Goal: Task Accomplishment & Management: Use online tool/utility

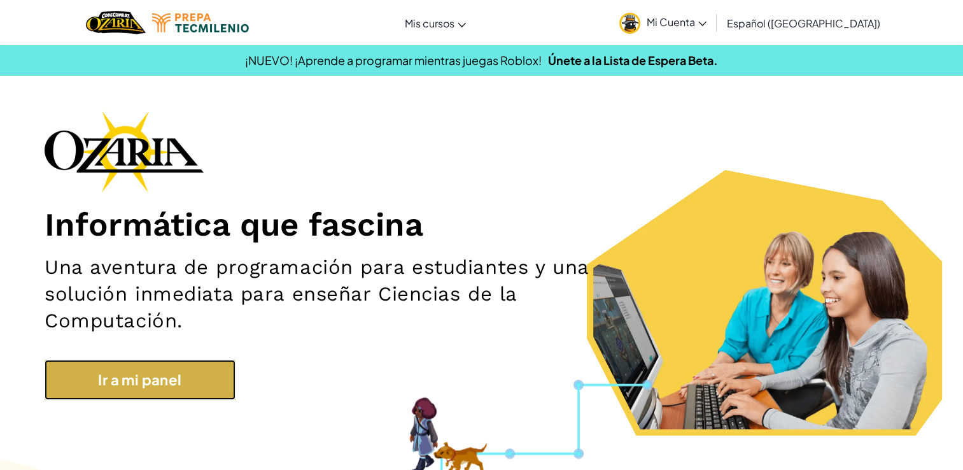
click at [116, 375] on link "Ir a mi panel" at bounding box center [140, 379] width 191 height 40
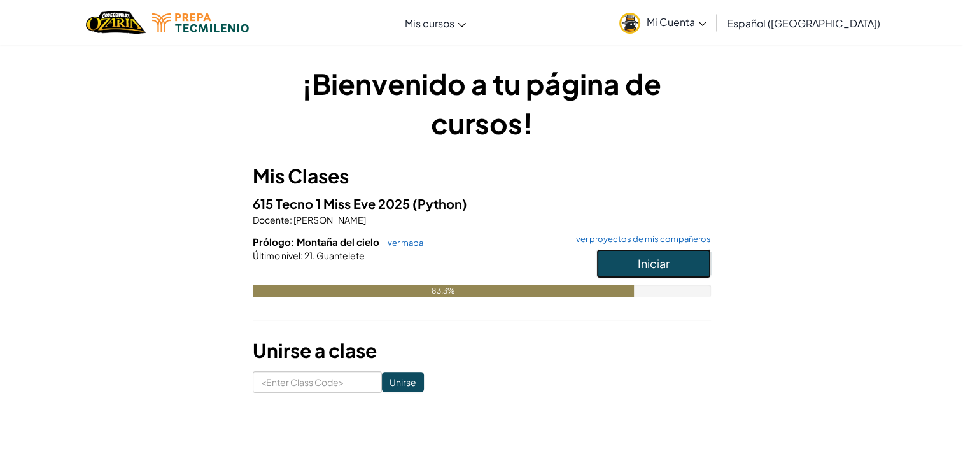
click at [650, 260] on span "Iniciar" at bounding box center [654, 263] width 32 height 15
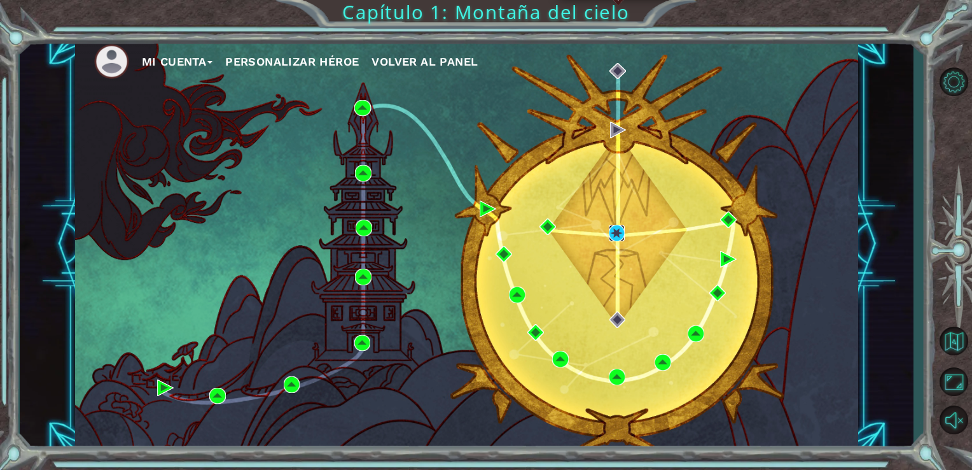
click at [622, 240] on img at bounding box center [617, 233] width 17 height 17
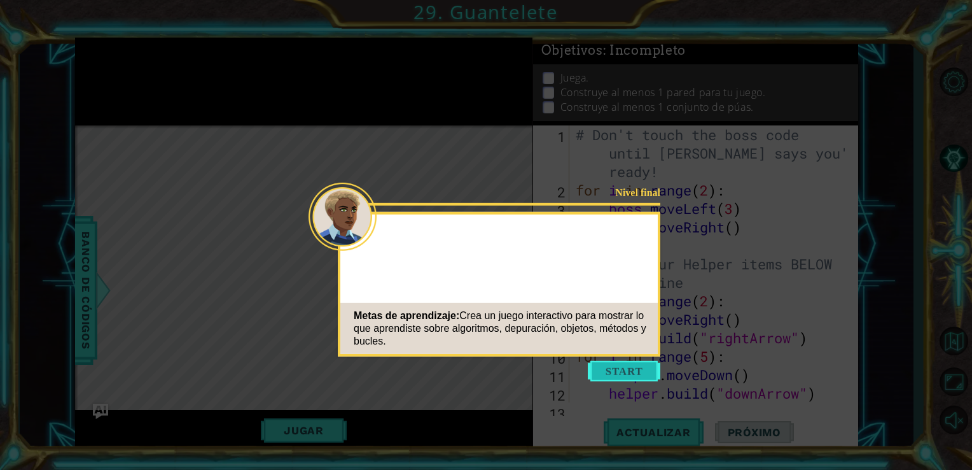
click at [627, 370] on button "Start" at bounding box center [624, 371] width 73 height 20
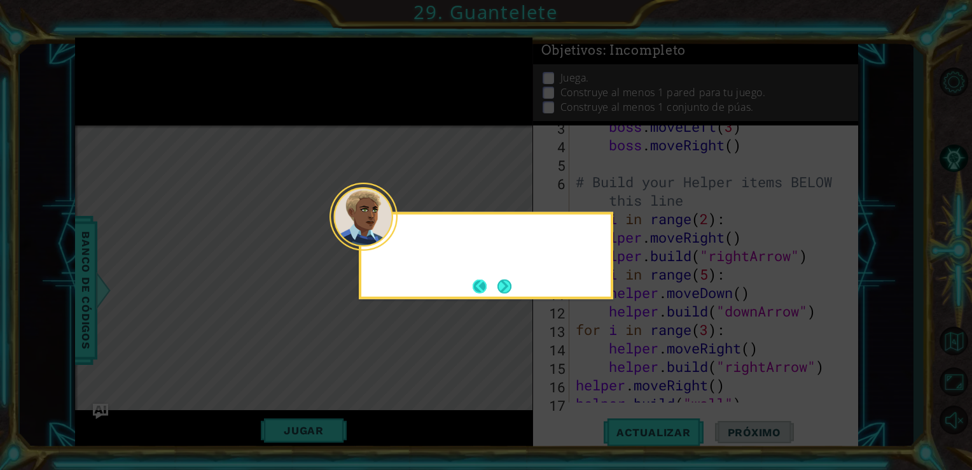
click at [394, 239] on div at bounding box center [364, 217] width 68 height 68
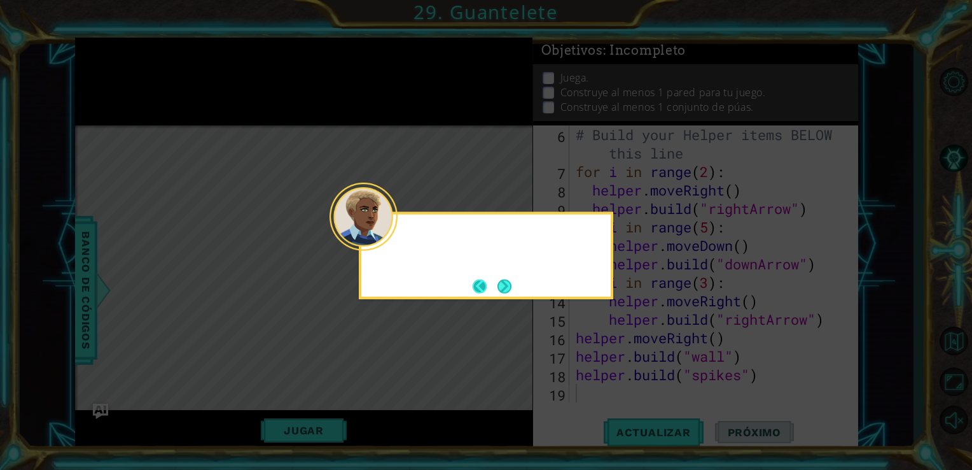
scroll to position [129, 0]
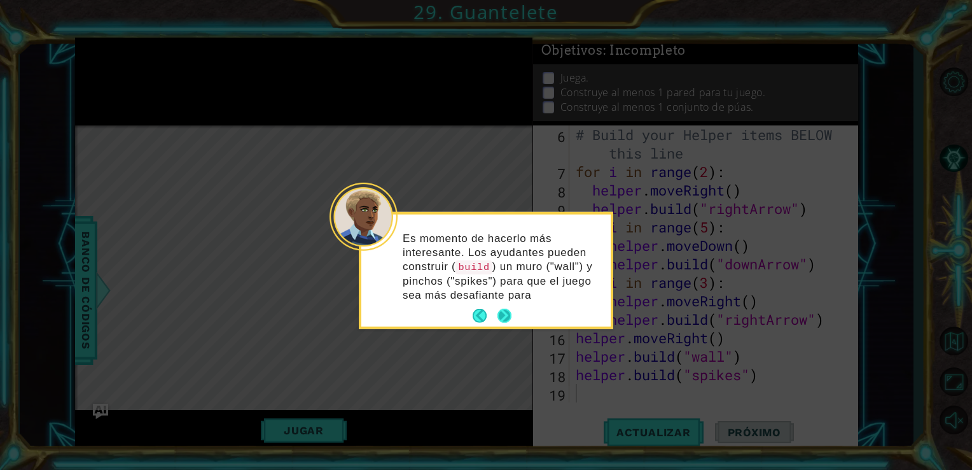
click at [506, 298] on p "Es momento de hacerlo más interesante. Los ayudantes pueden construir ( build )…" at bounding box center [502, 266] width 199 height 71
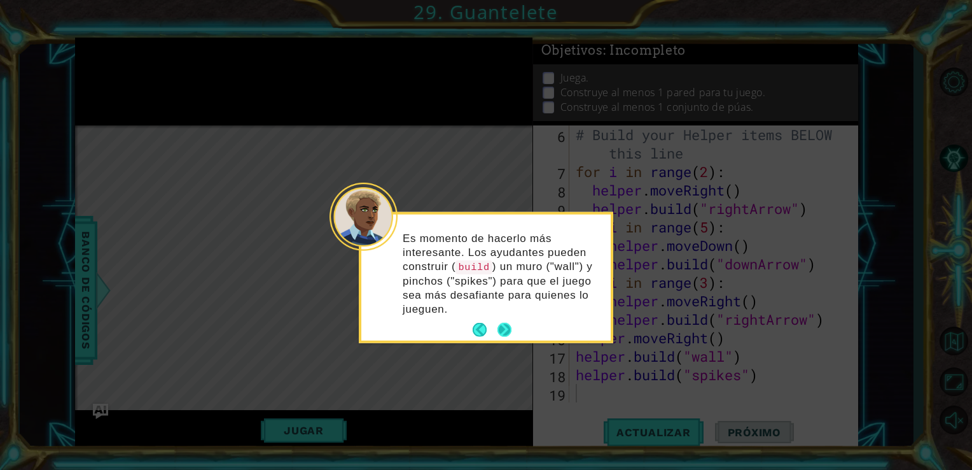
click at [502, 319] on button "Next" at bounding box center [505, 329] width 20 height 20
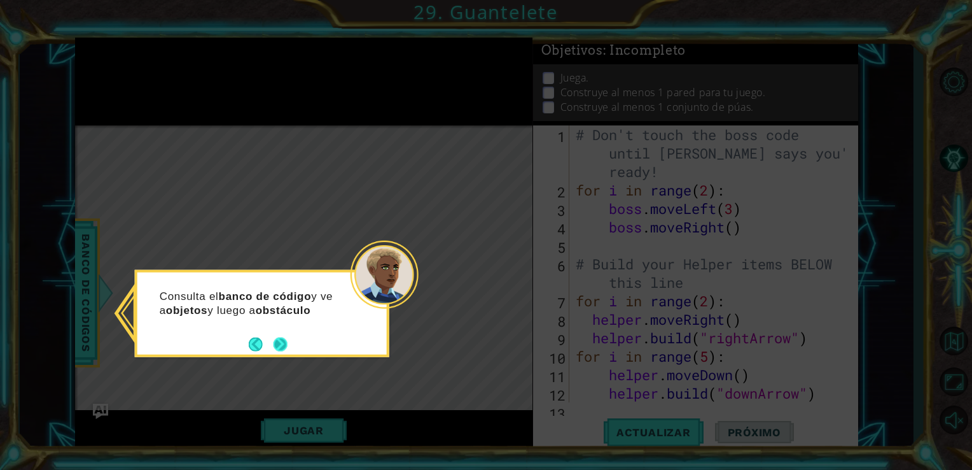
click at [279, 348] on button "Next" at bounding box center [280, 344] width 18 height 18
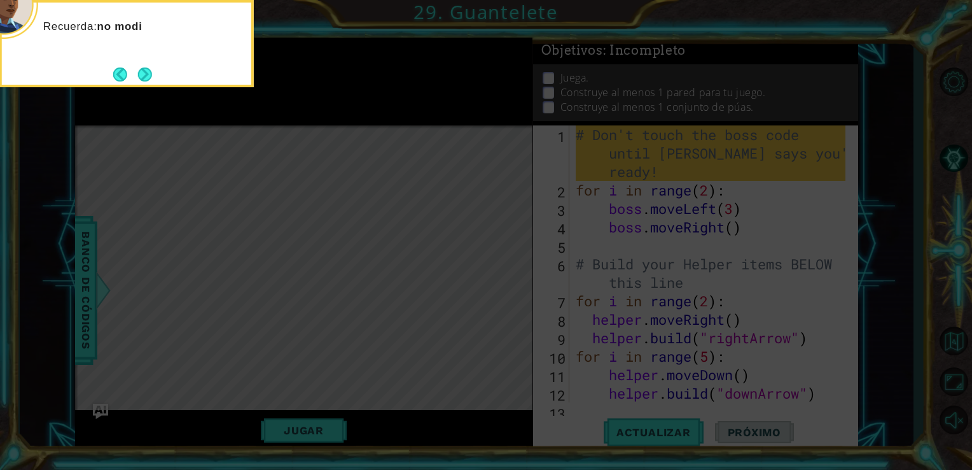
click at [430, 205] on icon at bounding box center [486, 235] width 972 height 470
click at [142, 79] on button "Next" at bounding box center [144, 74] width 17 height 17
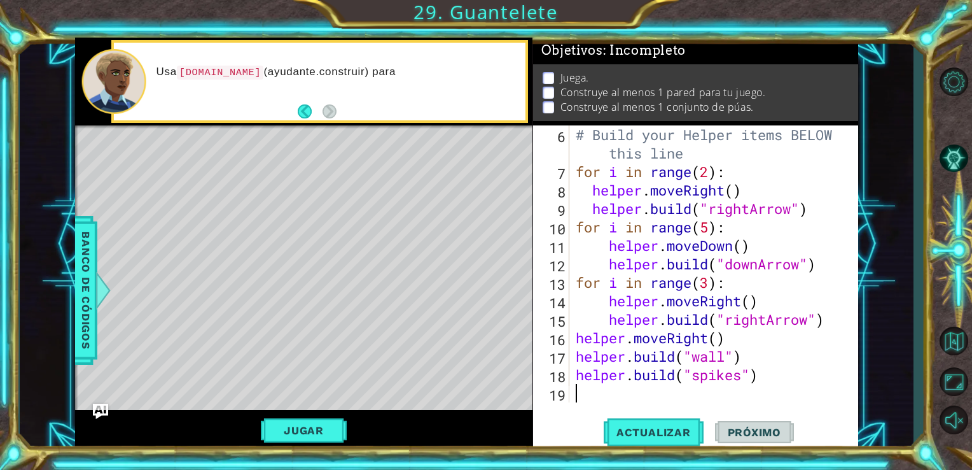
scroll to position [129, 0]
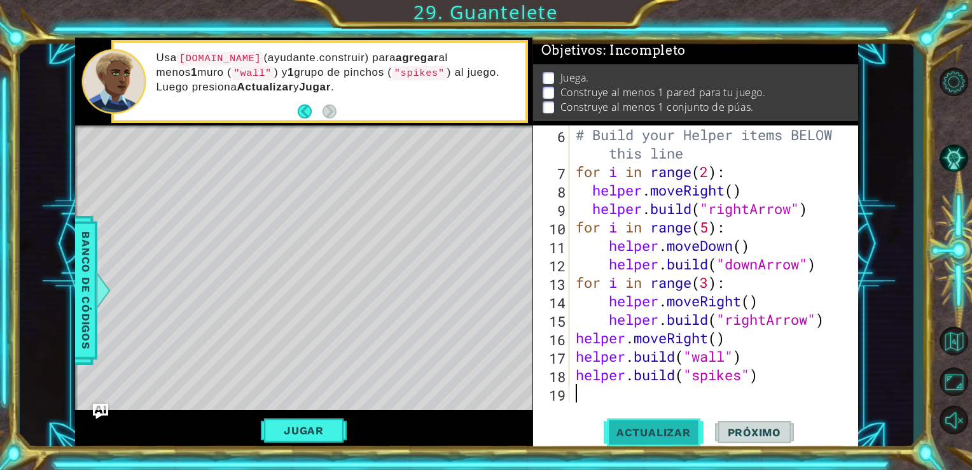
click at [638, 419] on button "Actualizar" at bounding box center [654, 431] width 100 height 32
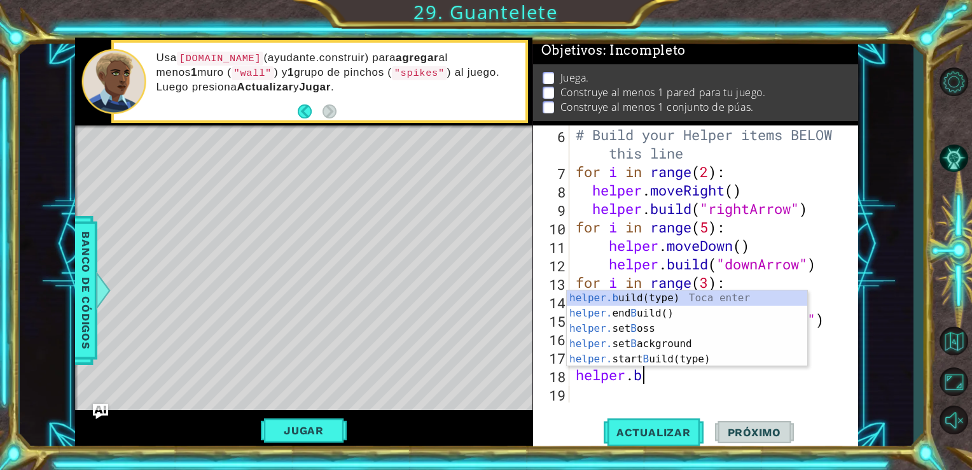
type textarea "h"
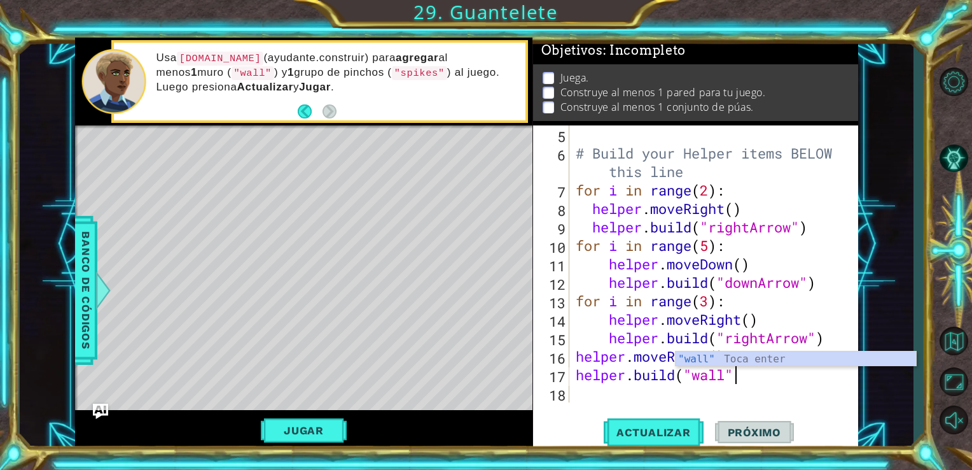
scroll to position [110, 0]
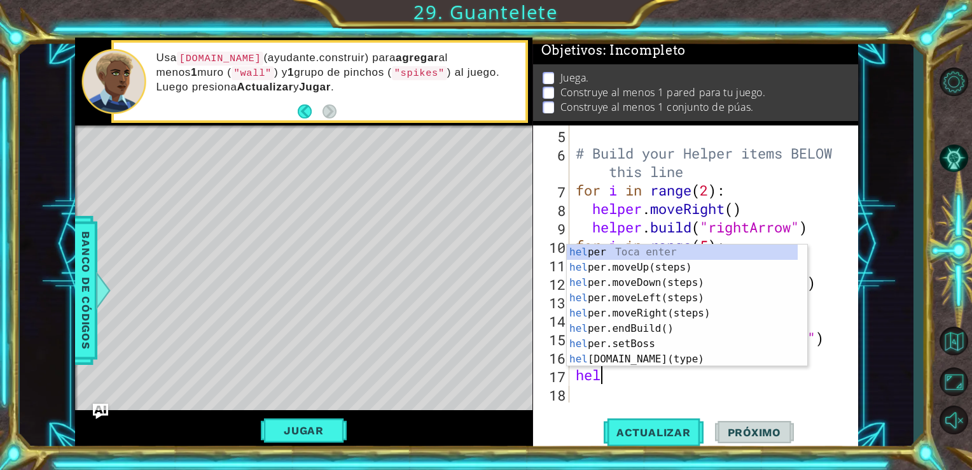
type textarea "h"
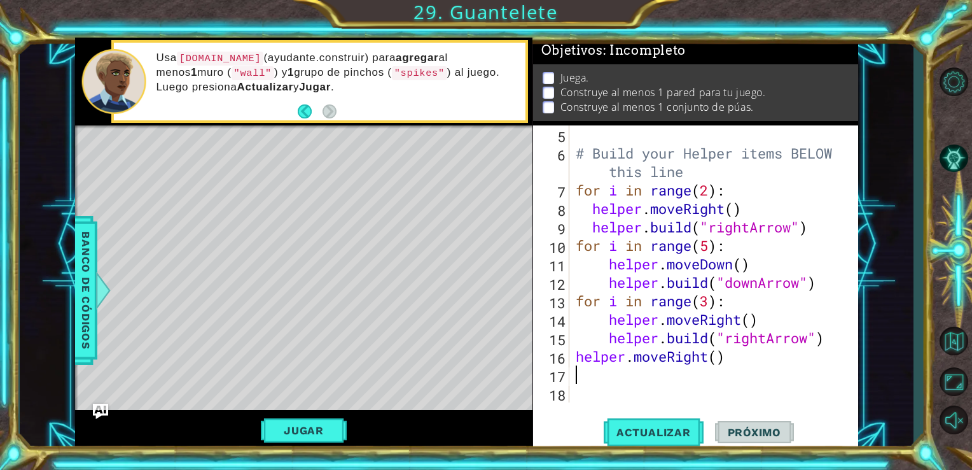
click at [573, 237] on div "# Build your Helper items BELOW this line for i in range ( 2 ) : helper . moveR…" at bounding box center [709, 263] width 273 height 277
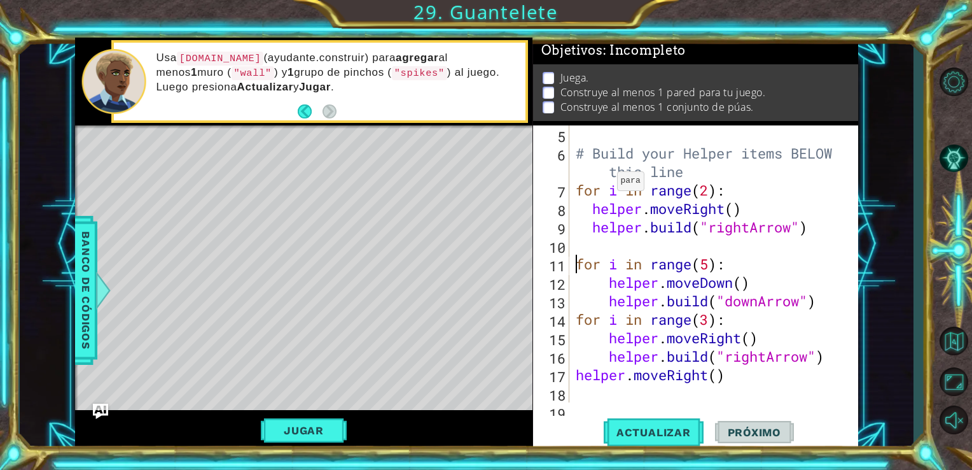
click at [606, 185] on div "# Build your Helper items BELOW this line for i in range ( 2 ) : helper . moveR…" at bounding box center [712, 282] width 279 height 314
click at [568, 243] on div "10" at bounding box center [553, 247] width 34 height 18
type textarea "for i in range(5):"
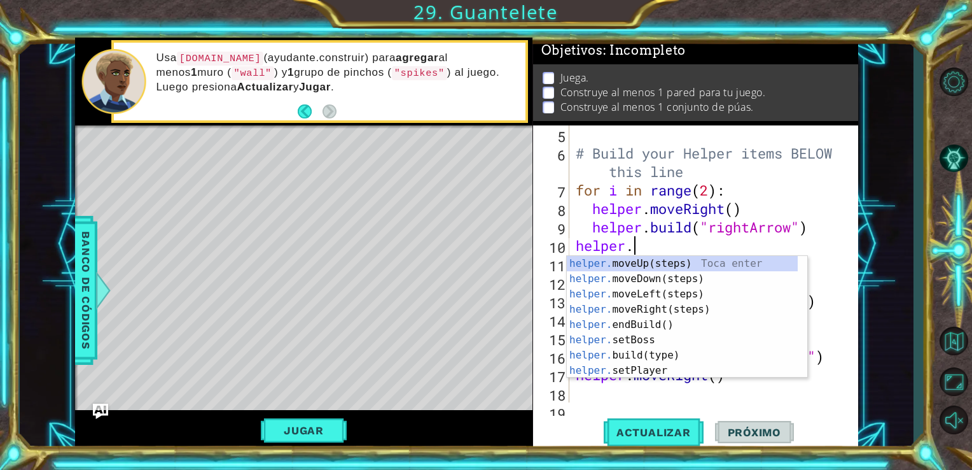
scroll to position [0, 2]
click at [612, 358] on div "helper. moveUp(steps) Toca enter helper. moveDown(steps) Toca enter helper. mov…" at bounding box center [682, 332] width 231 height 153
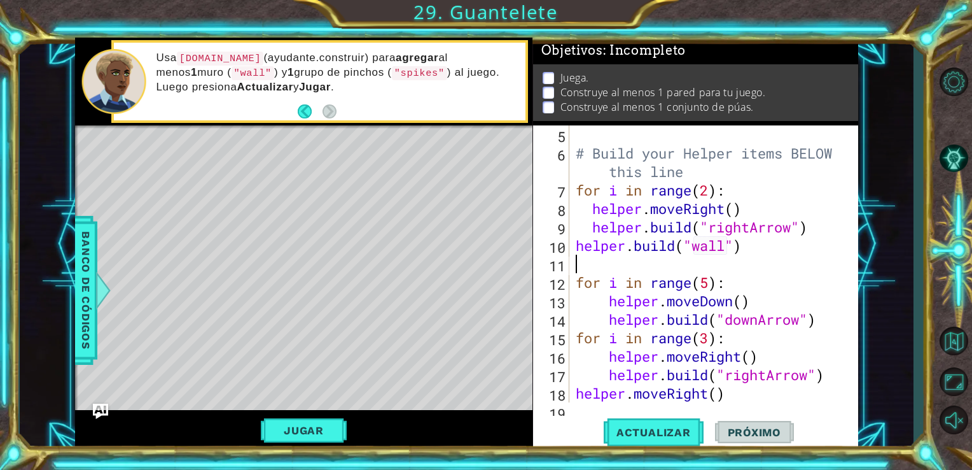
scroll to position [0, 8]
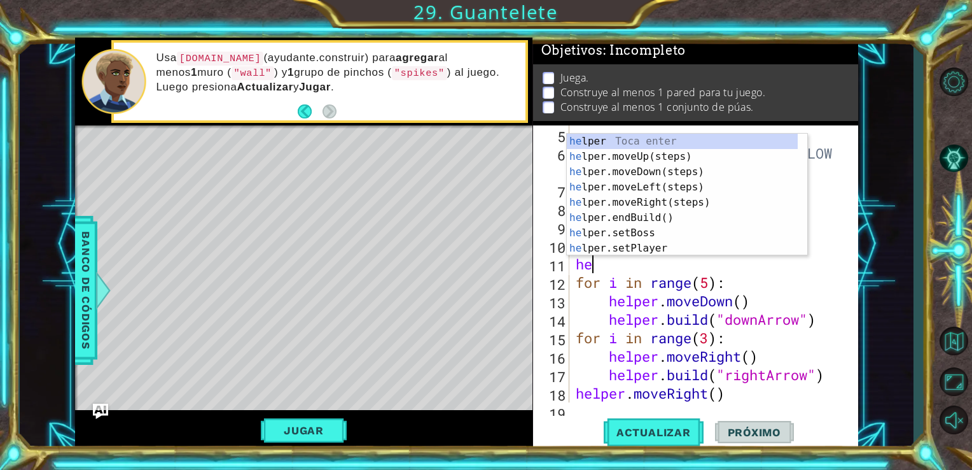
type textarea "h"
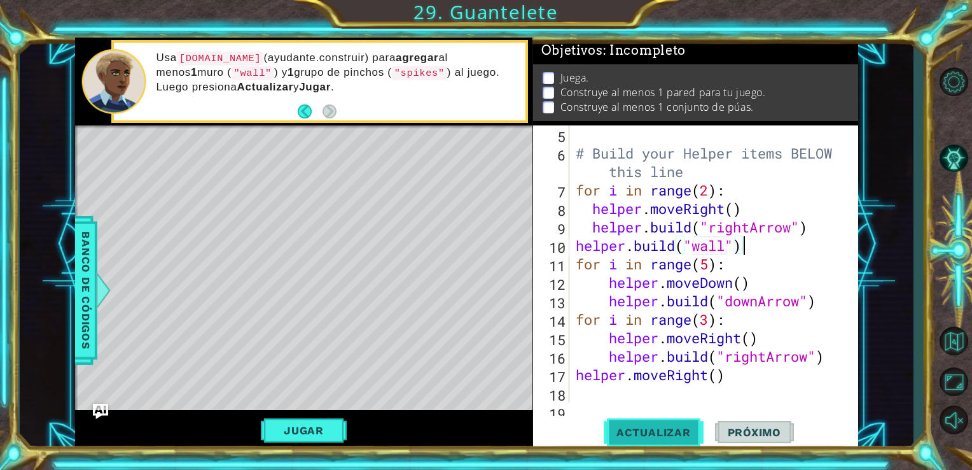
click at [638, 420] on button "Actualizar" at bounding box center [654, 431] width 100 height 32
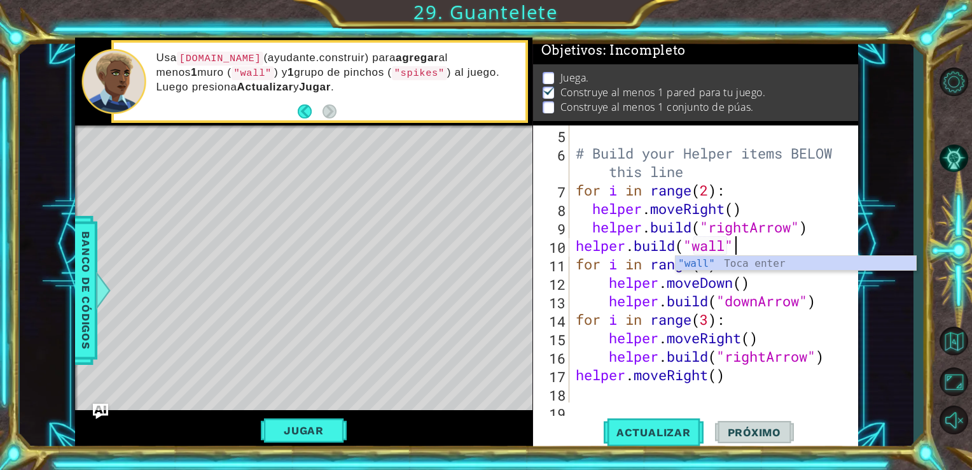
scroll to position [111, 0]
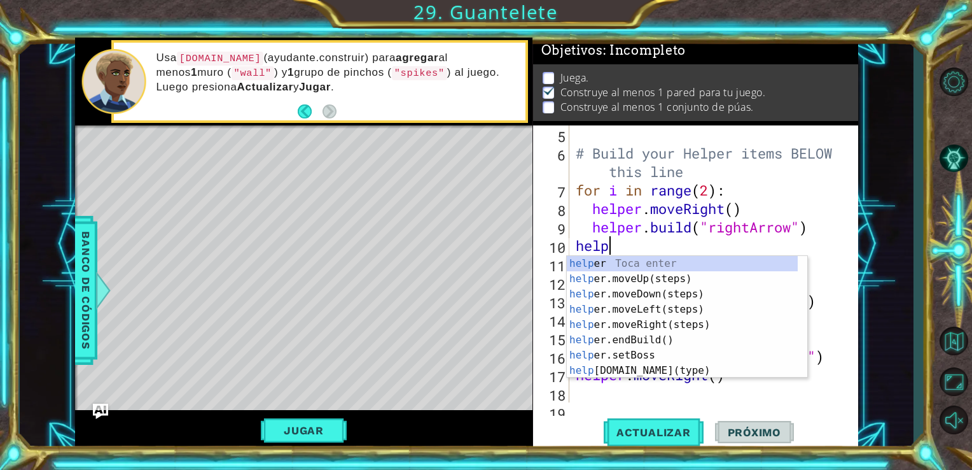
type textarea "h"
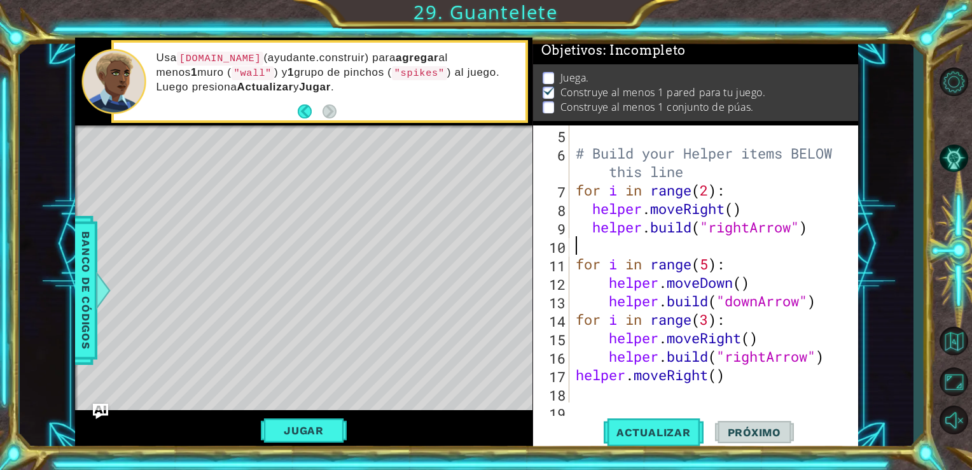
scroll to position [110, 0]
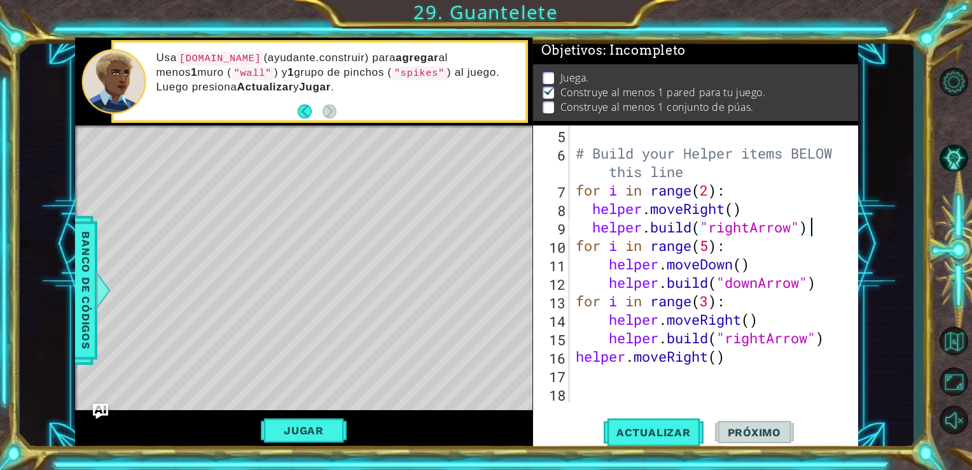
click at [717, 178] on div "boss . moveRight ( ) # Build your Helper items BELOW this line for i in range (…" at bounding box center [712, 264] width 279 height 314
click at [725, 192] on div "boss . moveRight ( ) # Build your Helper items BELOW this line for i in range (…" at bounding box center [712, 264] width 279 height 314
click at [717, 192] on div "boss . moveRight ( ) # Build your Helper items BELOW this line for i in range (…" at bounding box center [712, 264] width 279 height 314
click at [708, 190] on div "boss . moveRight ( ) # Build your Helper items BELOW this line for i in range (…" at bounding box center [712, 264] width 279 height 314
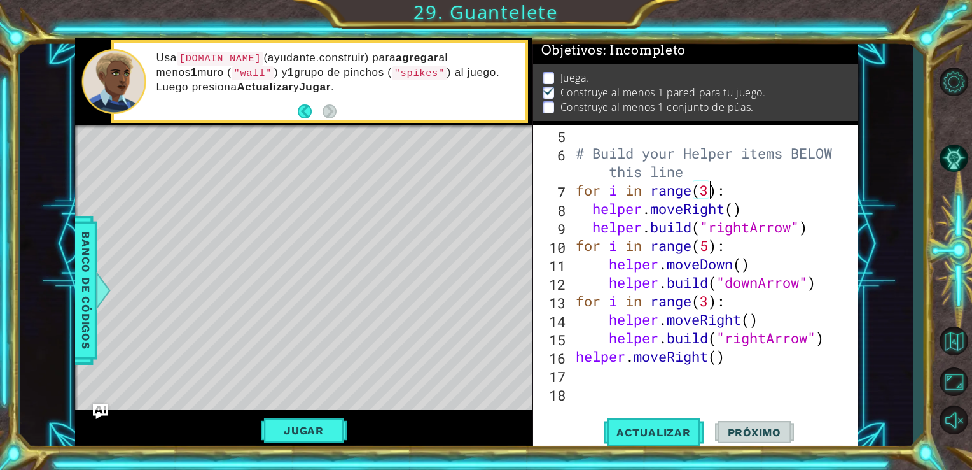
scroll to position [0, 5]
click at [641, 422] on button "Actualizar" at bounding box center [654, 431] width 100 height 32
click at [592, 225] on div "boss . moveRight ( ) # Build your Helper items BELOW this line for i in range (…" at bounding box center [712, 264] width 279 height 314
click at [716, 185] on div "boss . moveRight ( ) # Build your Helper items BELOW this line for i in range (…" at bounding box center [712, 264] width 279 height 314
click at [711, 185] on div "boss . moveRight ( ) # Build your Helper items BELOW this line for i in range (…" at bounding box center [712, 264] width 279 height 314
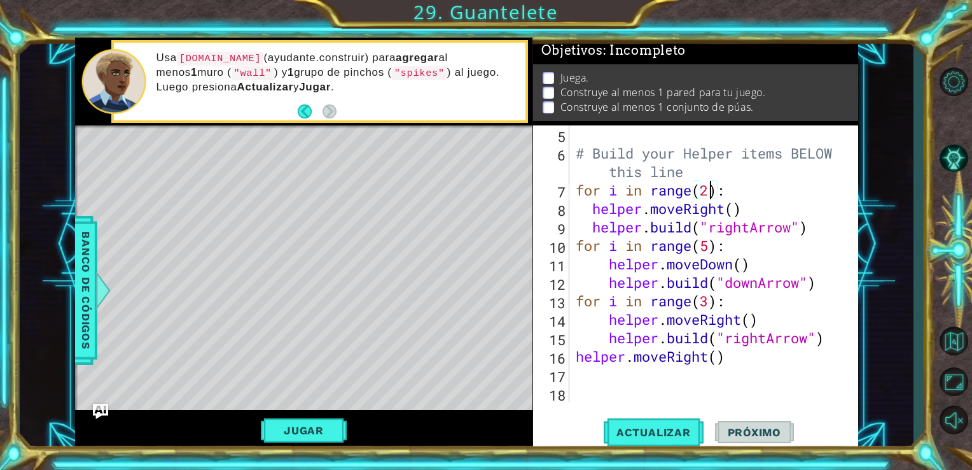
click at [703, 221] on div "boss . moveRight ( ) # Build your Helper items BELOW this line for i in range (…" at bounding box center [712, 264] width 279 height 314
click at [600, 205] on div "boss . moveRight ( ) # Build your Helper items BELOW this line for i in range (…" at bounding box center [712, 264] width 279 height 314
click at [657, 430] on span "Actualizar" at bounding box center [654, 432] width 100 height 13
drag, startPoint x: 728, startPoint y: 181, endPoint x: 560, endPoint y: 192, distance: 168.9
click at [560, 192] on div "helper.moveRight() 4 5 6 7 8 9 10 11 12 13 14 15 16 17 18 boss . moveRight ( ) …" at bounding box center [694, 263] width 323 height 277
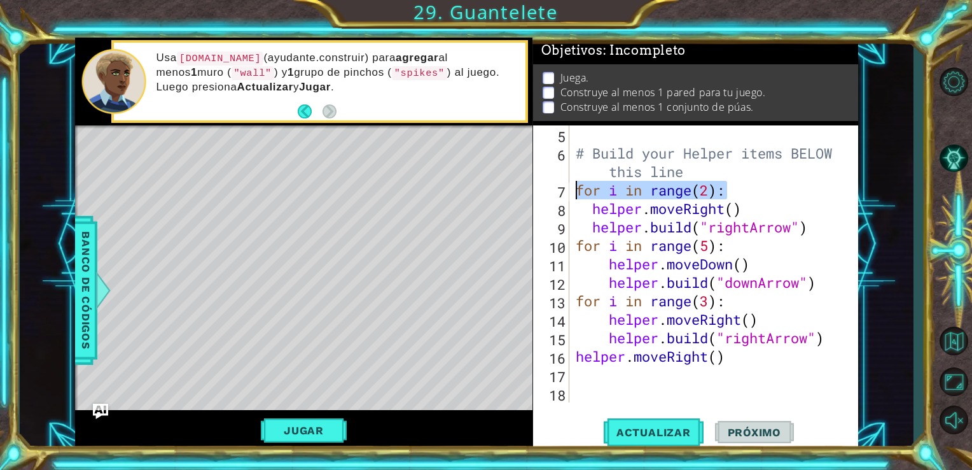
type textarea "for i in range(2):"
click at [616, 202] on div "boss . moveRight ( ) # Build your Helper items BELOW this line helper . moveRig…" at bounding box center [712, 264] width 279 height 314
type textarea "helper.moveRight()"
click at [587, 207] on div "boss . moveRight ( ) # Build your Helper items BELOW this line helper . moveRig…" at bounding box center [712, 264] width 279 height 314
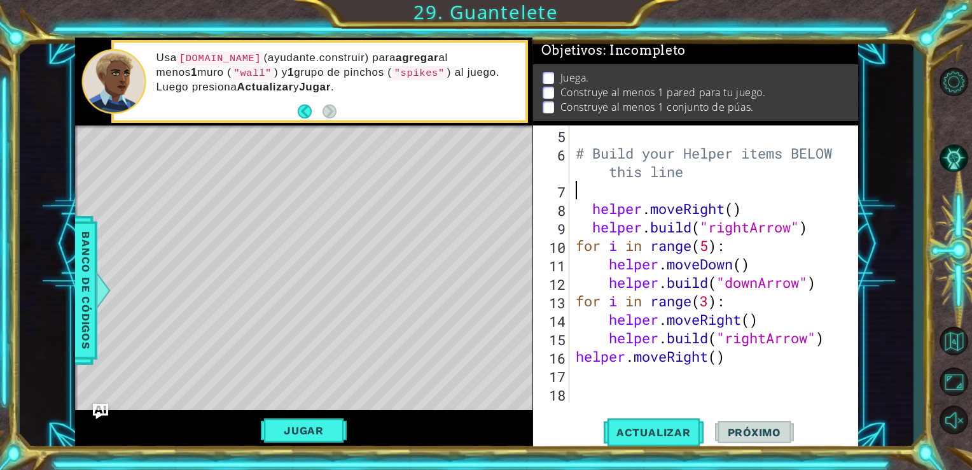
click at [582, 193] on div "boss . moveRight ( ) # Build your Helper items BELOW this line helper . moveRig…" at bounding box center [712, 264] width 279 height 314
click at [603, 196] on div "boss . moveRight ( ) # Build your Helper items BELOW this line helper . moveRig…" at bounding box center [712, 264] width 279 height 314
type textarea "he"
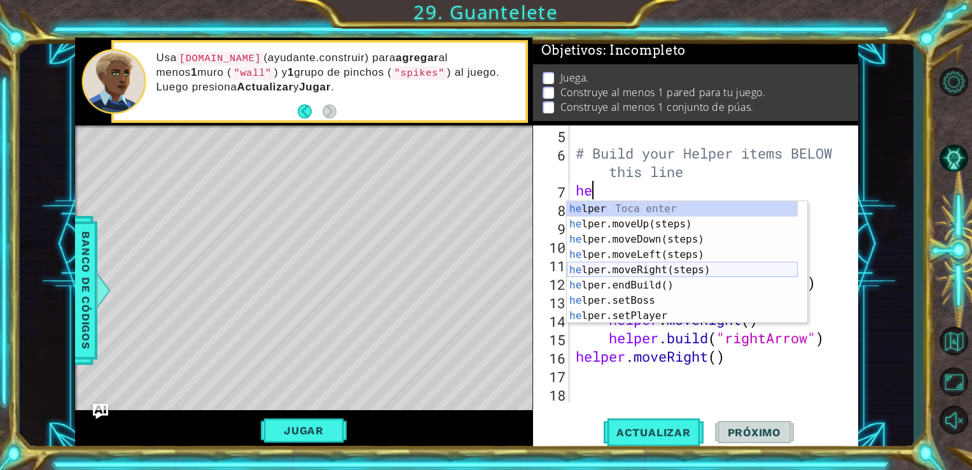
click at [624, 272] on div "he lper Toca enter he lper.moveUp(steps) Toca enter he lper.moveDown(steps) Toc…" at bounding box center [682, 277] width 231 height 153
type textarea "he"
click at [641, 271] on div "he lper Toca enter he lper.moveUp(steps) Toca enter he lper.moveDown(steps) Toc…" at bounding box center [682, 277] width 231 height 153
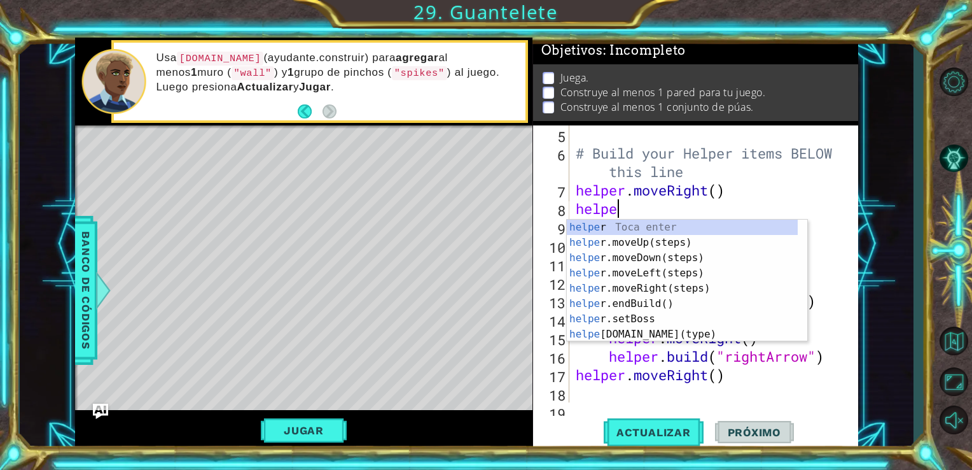
scroll to position [0, 1]
click at [634, 332] on div "helper Toca enter helper .moveUp(steps) Toca enter helper .moveDown(steps) Toca…" at bounding box center [682, 295] width 231 height 153
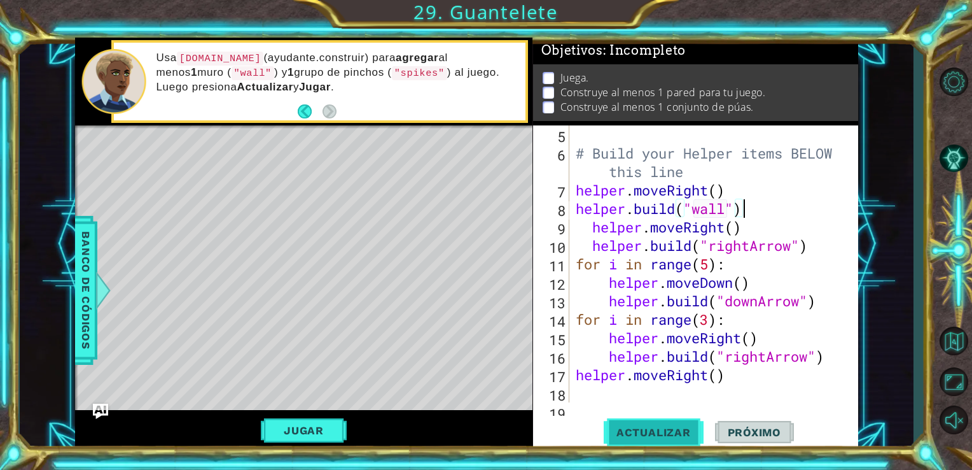
click at [665, 439] on button "Actualizar" at bounding box center [654, 431] width 100 height 32
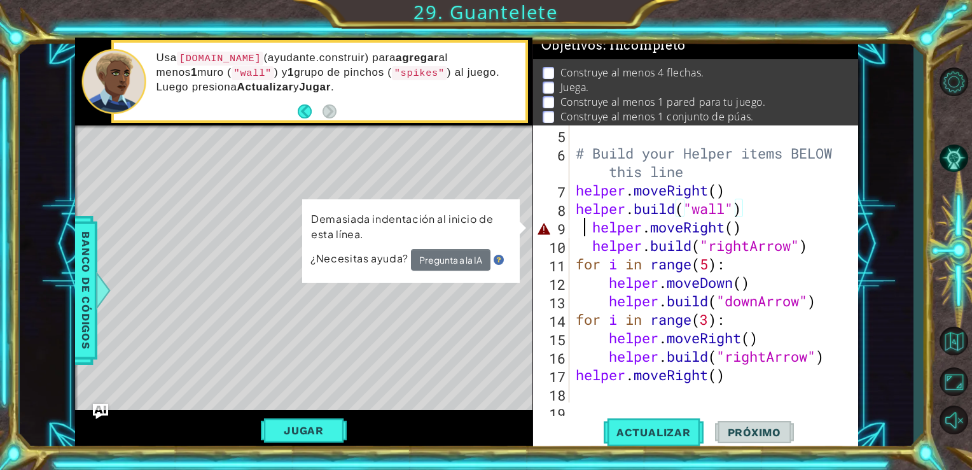
click at [584, 219] on div "boss . moveRight ( ) # Build your Helper items BELOW this line helper . moveRig…" at bounding box center [712, 264] width 279 height 314
click at [590, 219] on div "boss . moveRight ( ) # Build your Helper items BELOW this line helper . moveRig…" at bounding box center [712, 264] width 279 height 314
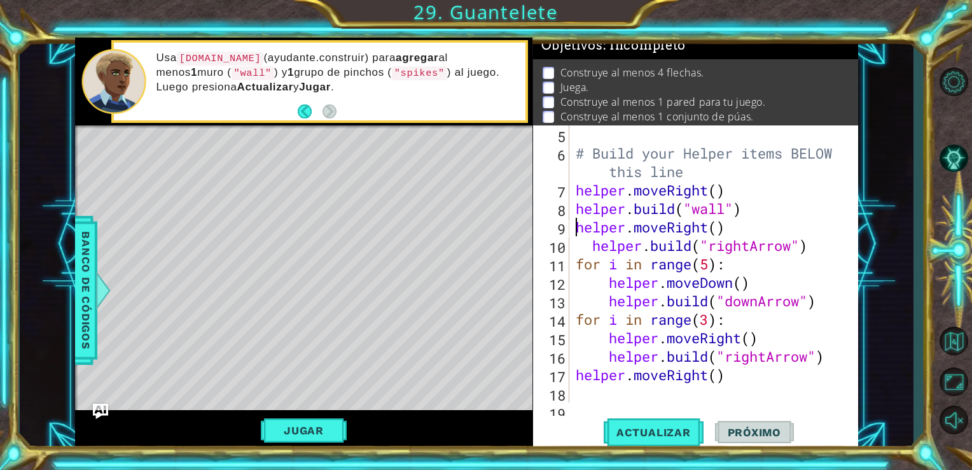
click at [584, 238] on div "boss . moveRight ( ) # Build your Helper items BELOW this line helper . moveRig…" at bounding box center [712, 264] width 279 height 314
click at [590, 240] on div "boss . moveRight ( ) # Build your Helper items BELOW this line helper . moveRig…" at bounding box center [712, 264] width 279 height 314
type textarea "[DOMAIN_NAME]("rightArrow")"
click at [612, 445] on button "Actualizar" at bounding box center [654, 431] width 100 height 32
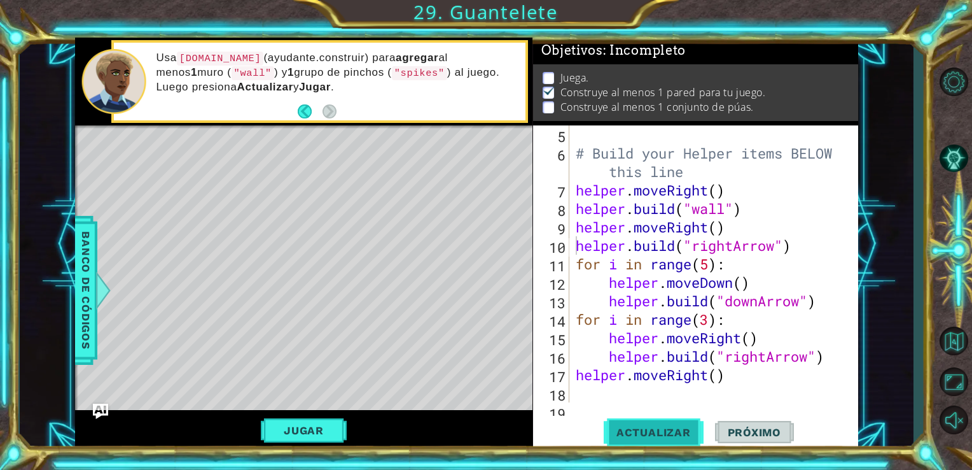
click at [627, 433] on span "Actualizar" at bounding box center [654, 432] width 100 height 13
click at [651, 427] on span "Actualizar" at bounding box center [654, 432] width 100 height 13
click at [326, 419] on button "Jugar" at bounding box center [304, 430] width 86 height 24
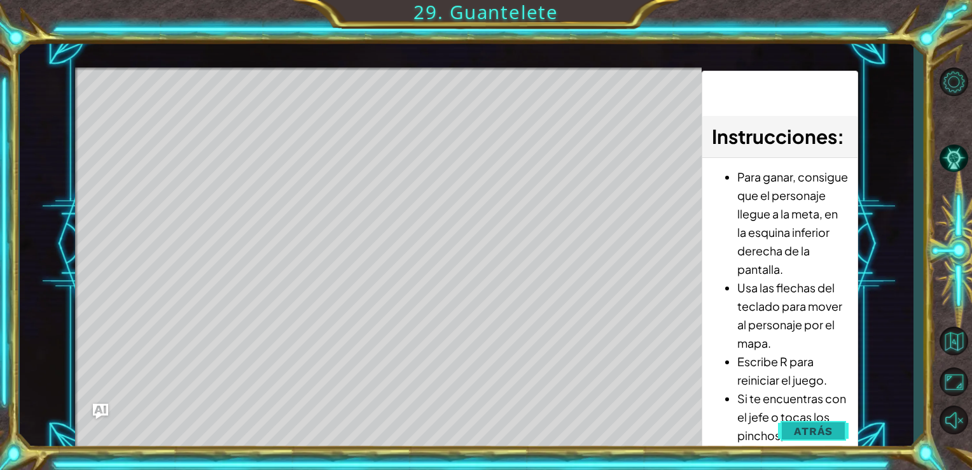
click at [788, 424] on button "Atrás" at bounding box center [813, 430] width 71 height 25
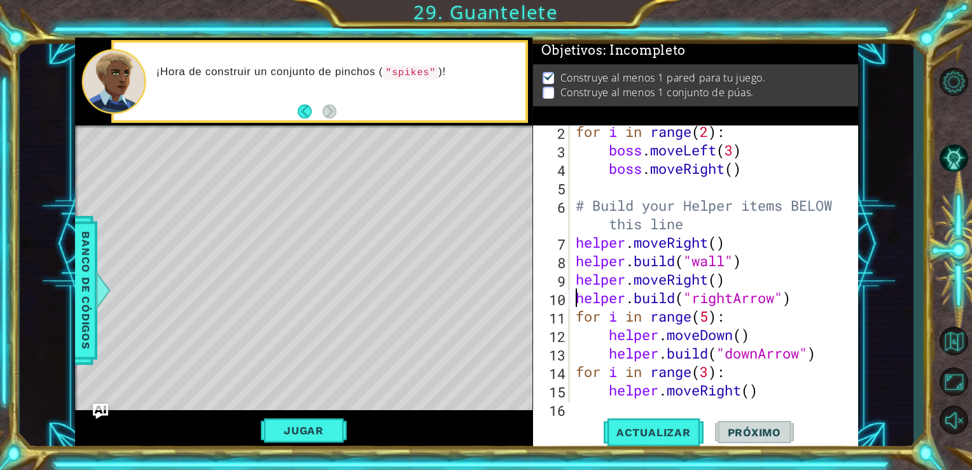
scroll to position [59, 0]
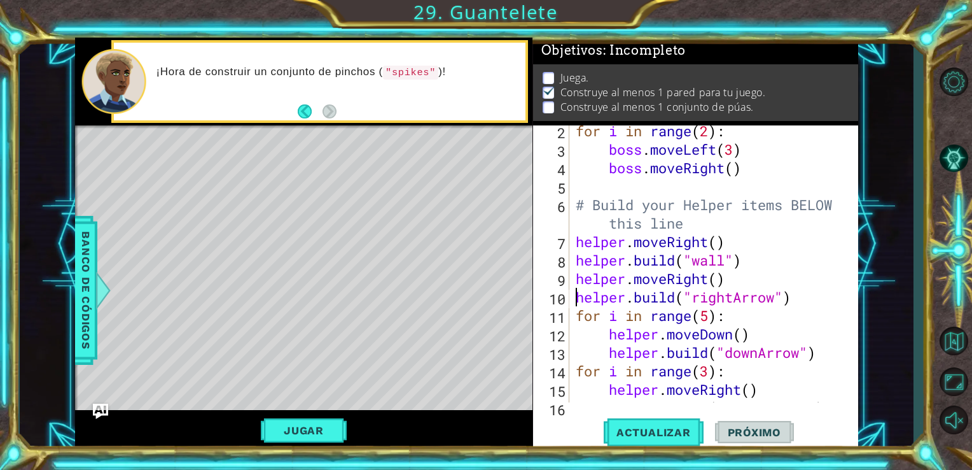
click at [802, 290] on div "for i in range ( 2 ) : boss . moveLeft ( 3 ) boss . moveRight ( ) # Build your …" at bounding box center [712, 279] width 279 height 314
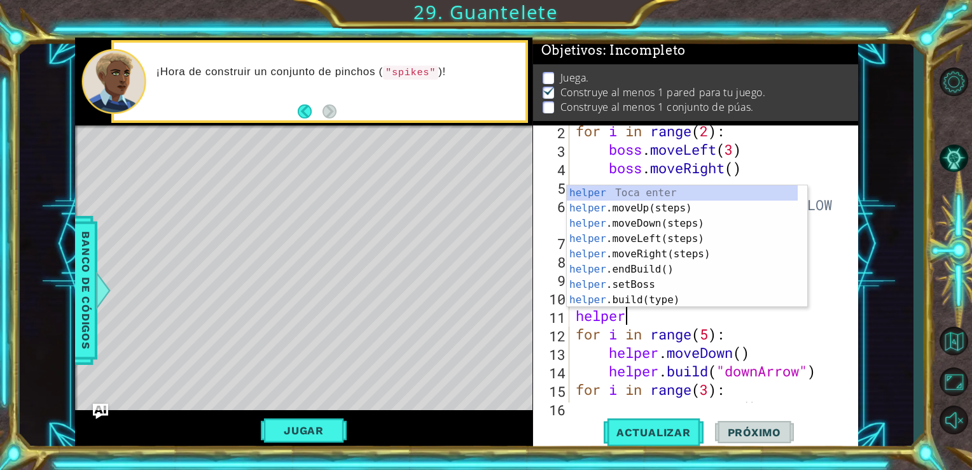
scroll to position [0, 1]
click at [709, 297] on div "helper Toca enter helper .moveUp(steps) Toca enter helper .moveDown(steps) Toca…" at bounding box center [682, 261] width 231 height 153
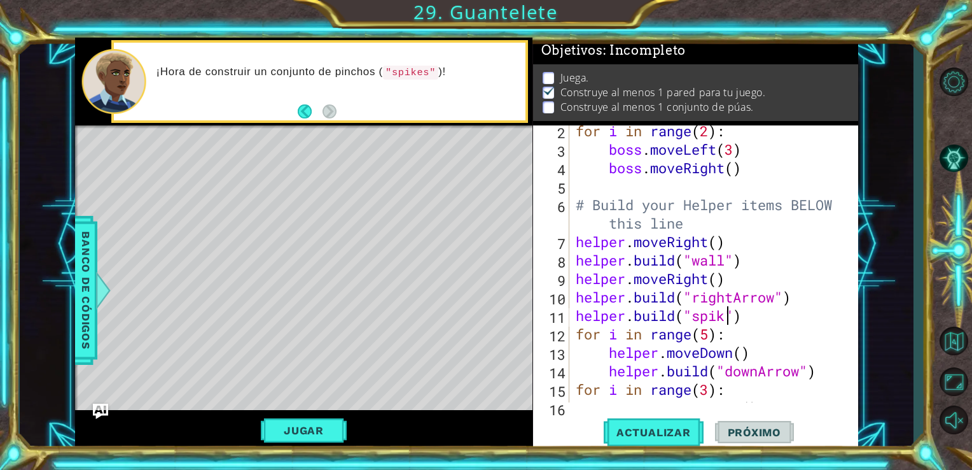
scroll to position [0, 7]
click at [627, 425] on button "Actualizar" at bounding box center [654, 431] width 100 height 32
click at [645, 421] on button "Actualizar" at bounding box center [654, 431] width 100 height 32
click at [326, 435] on button "Jugar" at bounding box center [304, 430] width 86 height 24
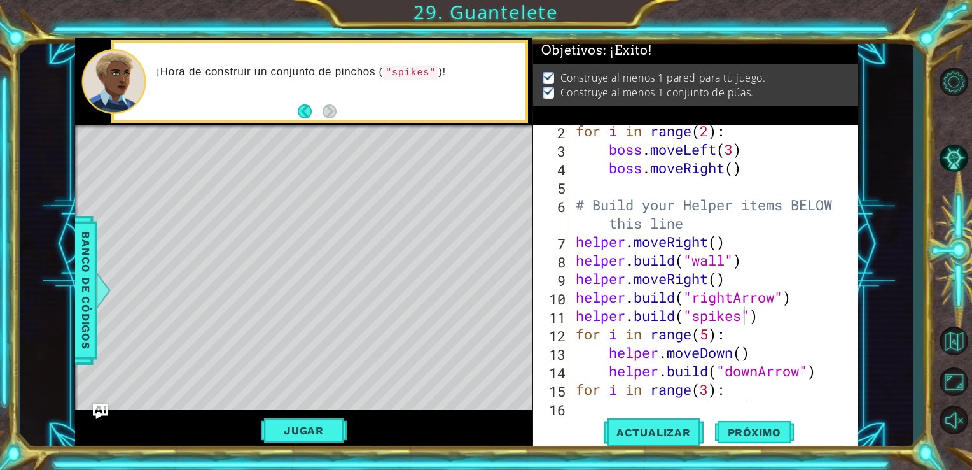
scroll to position [0, 0]
click at [749, 425] on button "Próximo" at bounding box center [754, 435] width 79 height 32
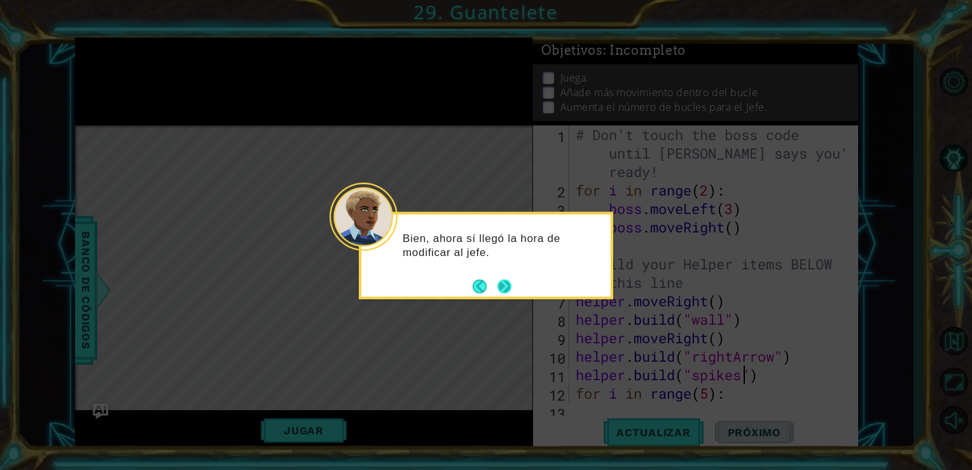
click at [501, 284] on button "Next" at bounding box center [505, 286] width 20 height 20
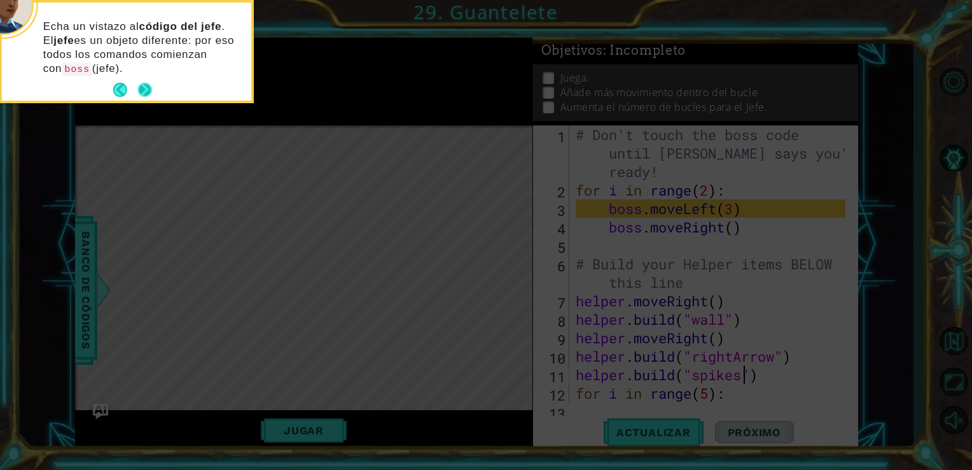
click at [143, 84] on button "Next" at bounding box center [145, 90] width 20 height 20
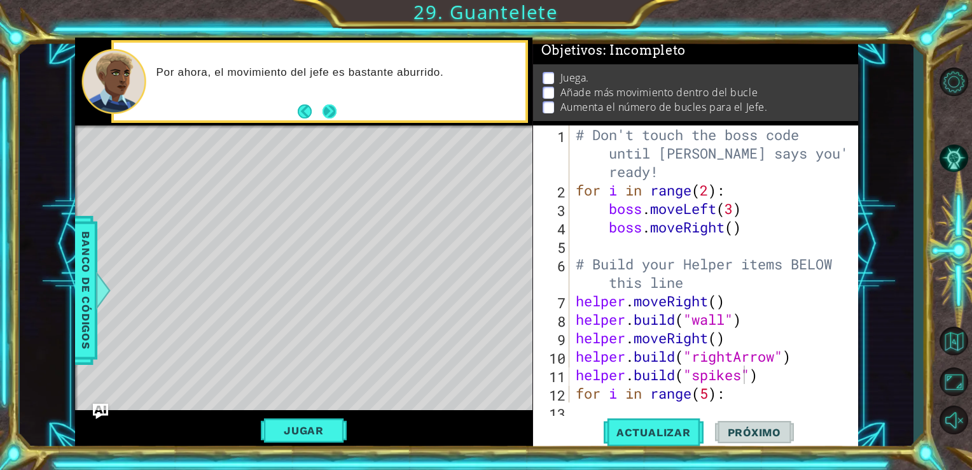
click at [328, 105] on button "Next" at bounding box center [329, 111] width 21 height 21
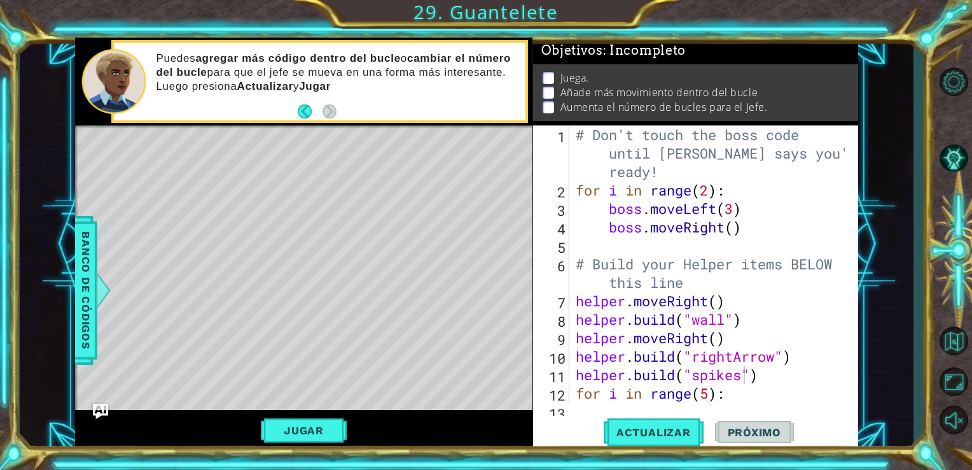
click at [366, 183] on div "helper methods moveLeft(steps) moveRight(steps) moveUp(steps) moveDown(steps) b…" at bounding box center [467, 244] width 784 height 413
click at [730, 143] on div "# Don't touch the boss code until [PERSON_NAME] says you're ready! for i in ran…" at bounding box center [712, 300] width 279 height 351
click at [674, 278] on div "# Don't touch the boss code until [PERSON_NAME] says you're ready! for i in ran…" at bounding box center [712, 300] width 279 height 351
type textarea "# Build your Helper items BELOW this line"
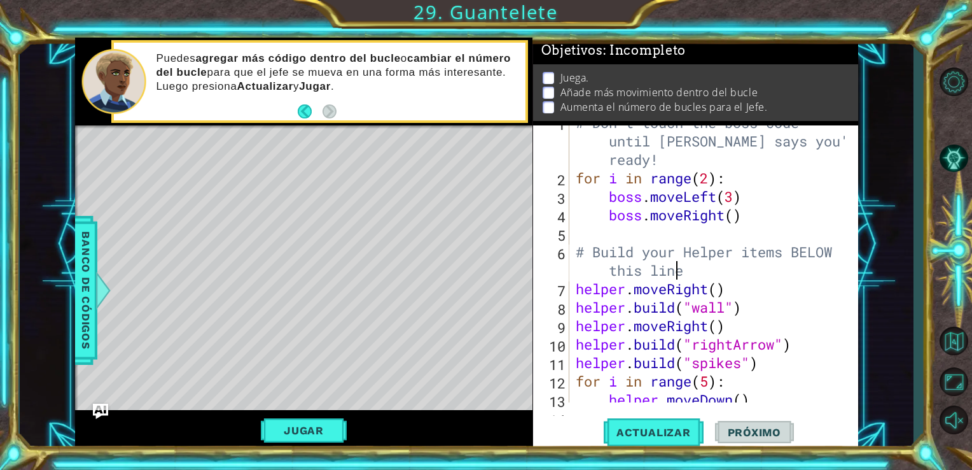
scroll to position [11, 0]
click at [606, 260] on div "# Don't touch the boss code until [PERSON_NAME] says you're ready! for i in ran…" at bounding box center [712, 290] width 279 height 351
click at [601, 240] on div "# Don't touch the boss code until [PERSON_NAME] says you're ready! for i in ran…" at bounding box center [712, 290] width 279 height 351
click at [632, 236] on div "# Don't touch the boss code until [PERSON_NAME] says you're ready! for i in ran…" at bounding box center [712, 290] width 279 height 351
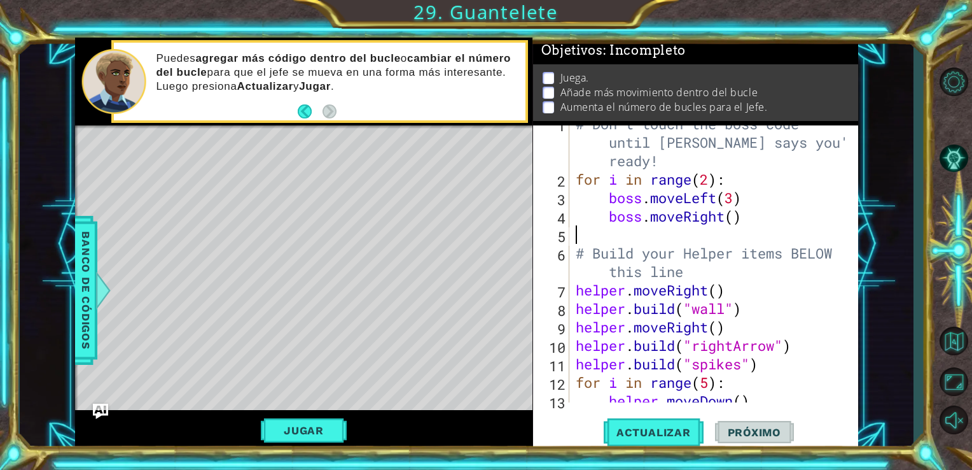
click at [676, 237] on div "# Don't touch the boss code until [PERSON_NAME] says you're ready! for i in ran…" at bounding box center [712, 290] width 279 height 351
click at [643, 237] on div "# Don't touch the boss code until [PERSON_NAME] says you're ready! for i in ran…" at bounding box center [712, 290] width 279 height 351
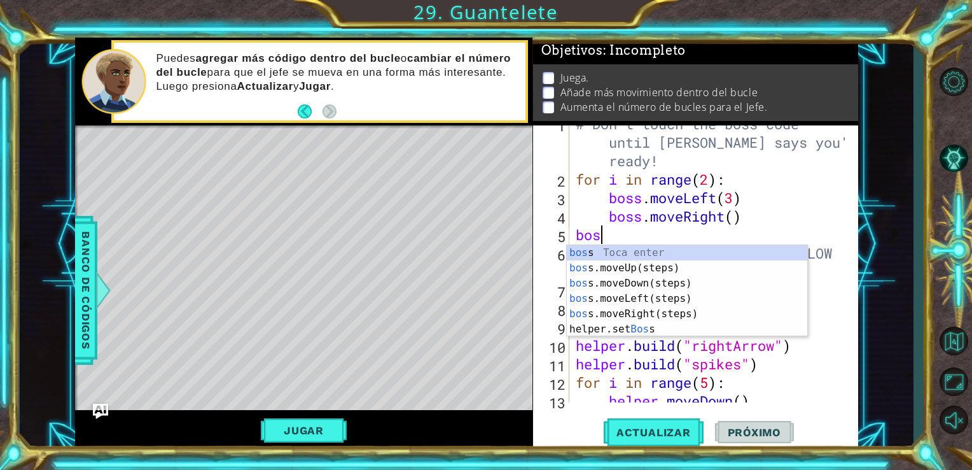
type textarea "boss"
click at [635, 260] on div "boss Toca enter boss .moveUp(steps) Toca enter boss .moveDown(steps) Toca enter…" at bounding box center [687, 306] width 240 height 122
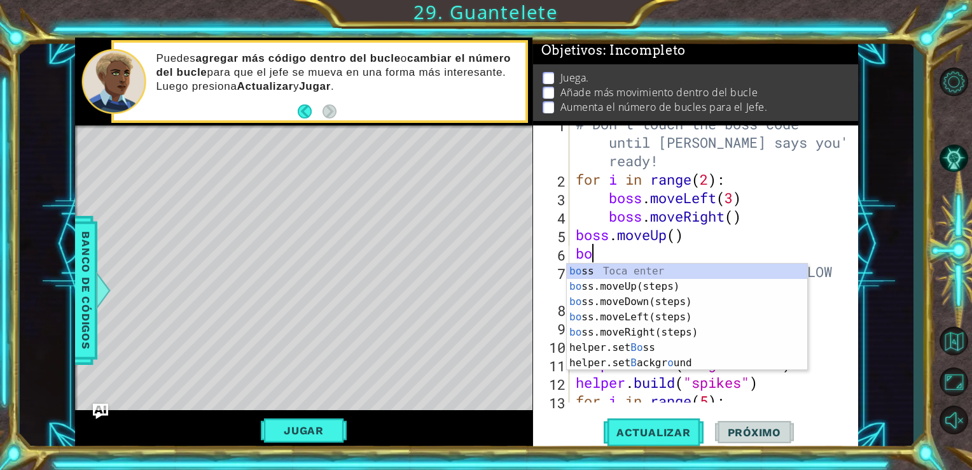
type textarea "boss"
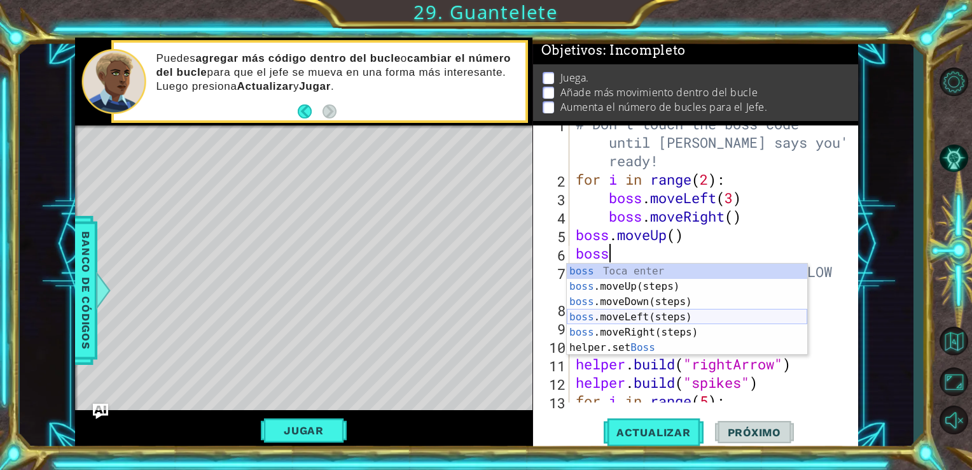
click at [627, 318] on div "boss Toca enter boss .moveUp(steps) Toca enter boss .moveDown(steps) Toca enter…" at bounding box center [687, 324] width 240 height 122
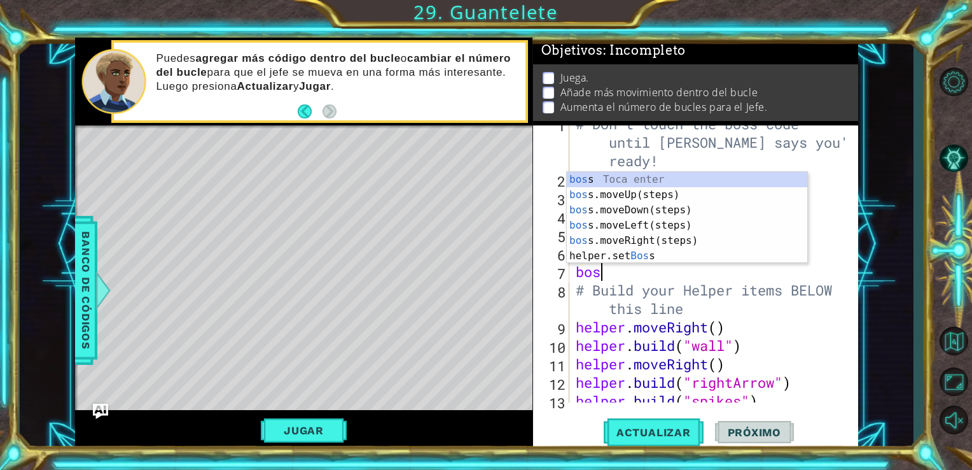
type textarea "boss"
click at [610, 237] on div "boss Toca enter boss .moveUp(steps) Toca enter boss .moveDown(steps) Toca enter…" at bounding box center [687, 233] width 240 height 122
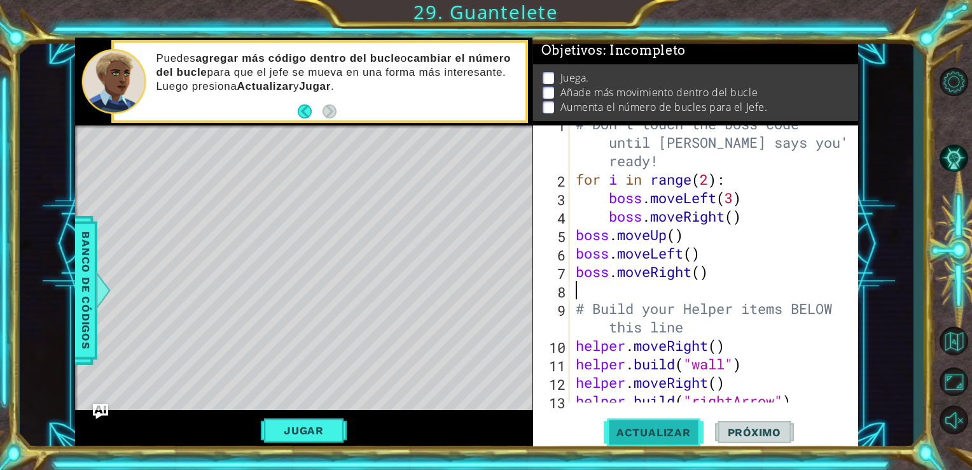
click at [644, 429] on span "Actualizar" at bounding box center [654, 432] width 100 height 13
click at [668, 213] on div "# Don't touch the boss code until [PERSON_NAME] says you're ready! for i in ran…" at bounding box center [712, 290] width 279 height 351
type textarea "boss.moveRight()"
click at [728, 214] on div "# Don't touch the boss code until [PERSON_NAME] says you're ready! for i in ran…" at bounding box center [712, 290] width 279 height 351
click at [744, 213] on div "# Don't touch the boss code until [PERSON_NAME] says you're ready! for i in ran…" at bounding box center [712, 290] width 279 height 351
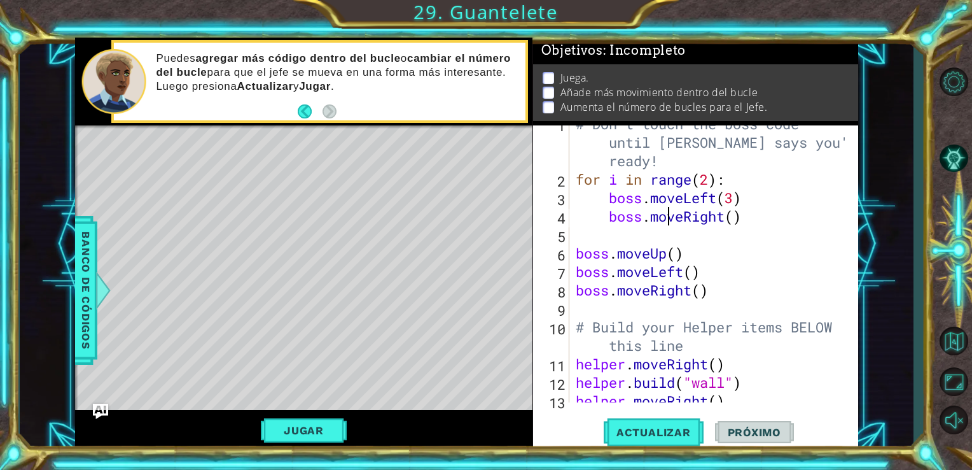
click at [666, 223] on div "# Don't touch the boss code until [PERSON_NAME] says you're ready! for i in ran…" at bounding box center [712, 290] width 279 height 351
click at [591, 270] on div "# Don't touch the boss code until [PERSON_NAME] says you're ready! for i in ran…" at bounding box center [712, 290] width 279 height 351
click at [570, 258] on div "boss.moveLeft() 1 2 3 4 5 6 7 8 9 10 11 12 13 14 # Don't touch the boss code un…" at bounding box center [694, 263] width 323 height 277
click at [573, 256] on div "# Don't touch the boss code until [PERSON_NAME] says you're ready! for i in ran…" at bounding box center [712, 290] width 279 height 351
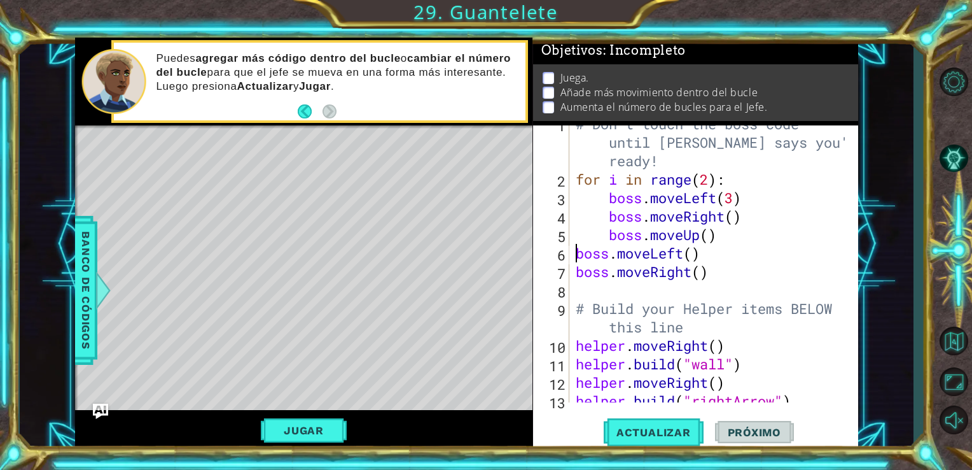
click at [580, 258] on div "# Don't touch the boss code until [PERSON_NAME] says you're ready! for i in ran…" at bounding box center [712, 290] width 279 height 351
click at [585, 268] on div "# Don't touch the boss code until [PERSON_NAME] says you're ready! for i in ran…" at bounding box center [712, 290] width 279 height 351
click at [577, 271] on div "# Don't touch the boss code until [PERSON_NAME] says you're ready! for i in ran…" at bounding box center [712, 290] width 279 height 351
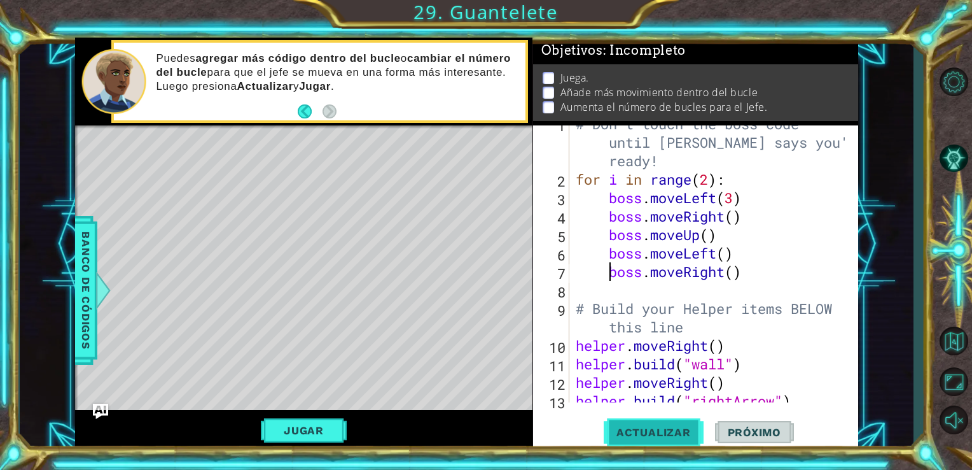
click at [637, 435] on span "Actualizar" at bounding box center [654, 432] width 100 height 13
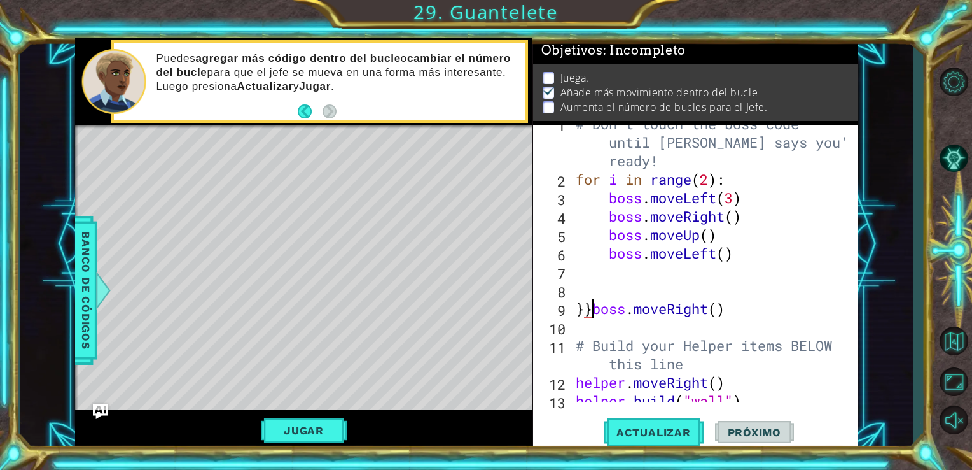
type textarea "boss.moveRight()"
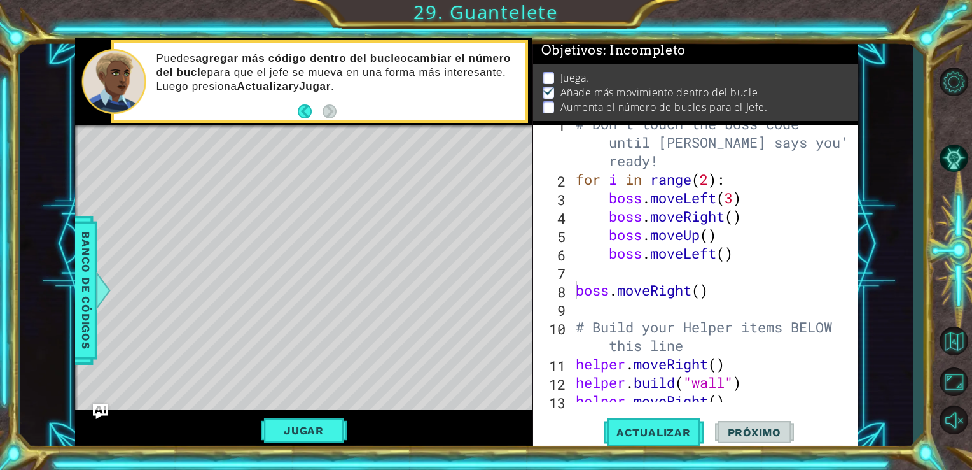
click at [508, 411] on div "Jugar" at bounding box center [304, 430] width 458 height 41
click at [570, 274] on div "boss.moveRight() 1 2 3 4 5 6 7 8 9 10 11 12 13 14 # Don't touch the boss code u…" at bounding box center [694, 263] width 323 height 277
drag, startPoint x: 570, startPoint y: 274, endPoint x: 610, endPoint y: 281, distance: 40.7
click at [610, 281] on div "# Don't touch the boss code until [PERSON_NAME] says you're ready! for i in ran…" at bounding box center [712, 290] width 279 height 351
type textarea "boss.moveRight()"
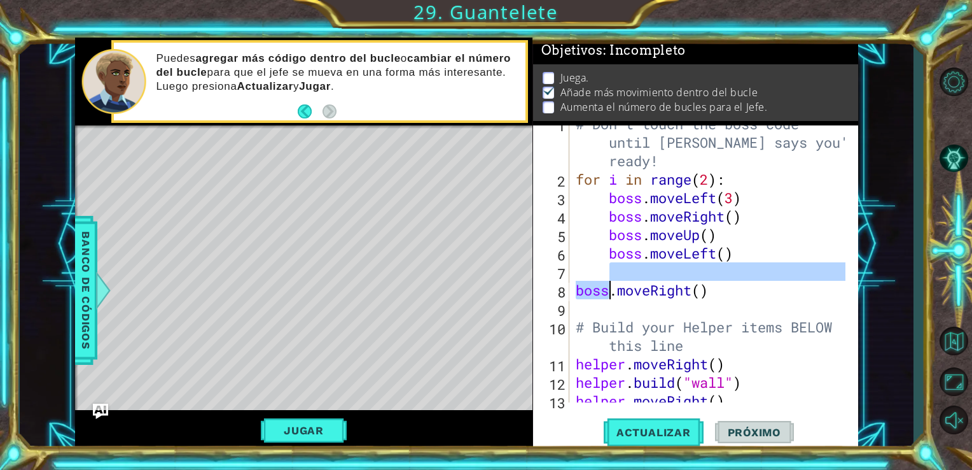
click at [608, 278] on div "# Don't touch the boss code until [PERSON_NAME] says you're ready! for i in ran…" at bounding box center [709, 263] width 273 height 277
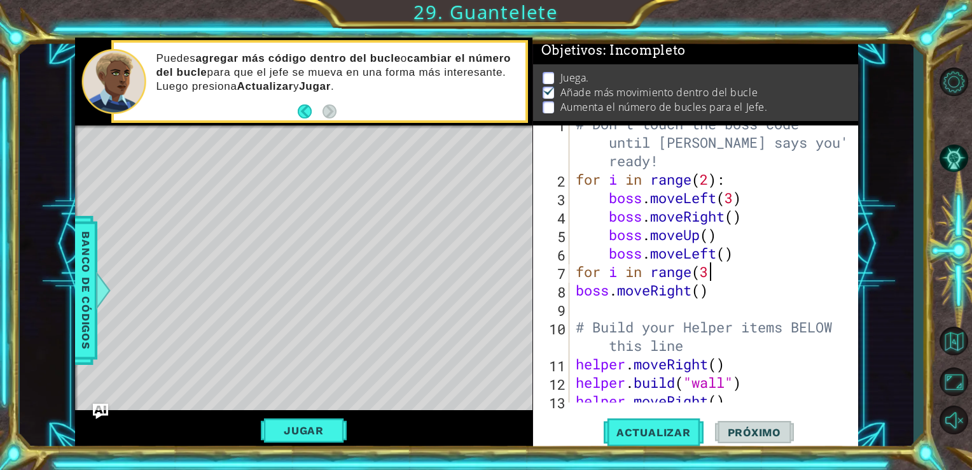
scroll to position [0, 5]
click at [645, 424] on button "Actualizar" at bounding box center [654, 431] width 100 height 32
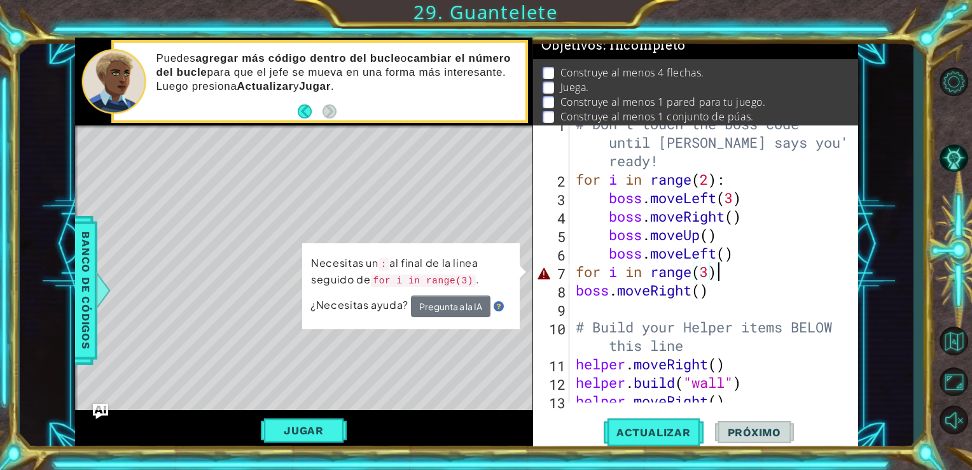
scroll to position [0, 6]
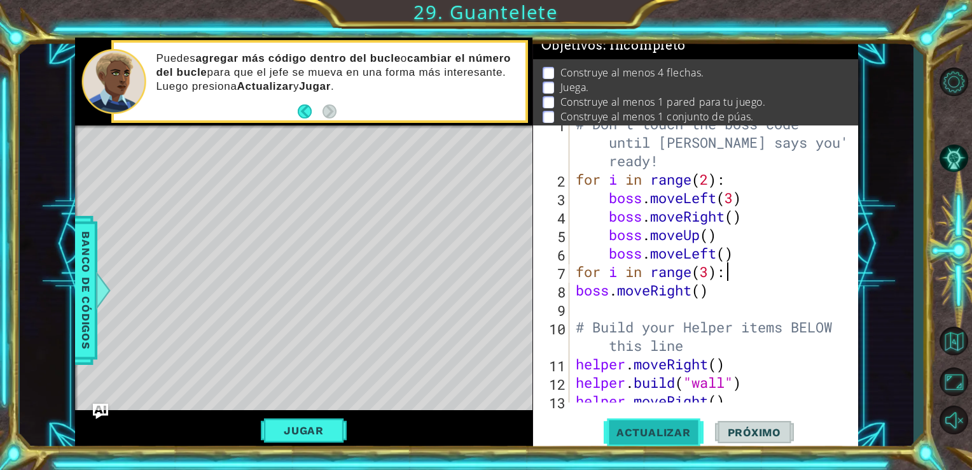
click at [674, 431] on span "Actualizar" at bounding box center [654, 432] width 100 height 13
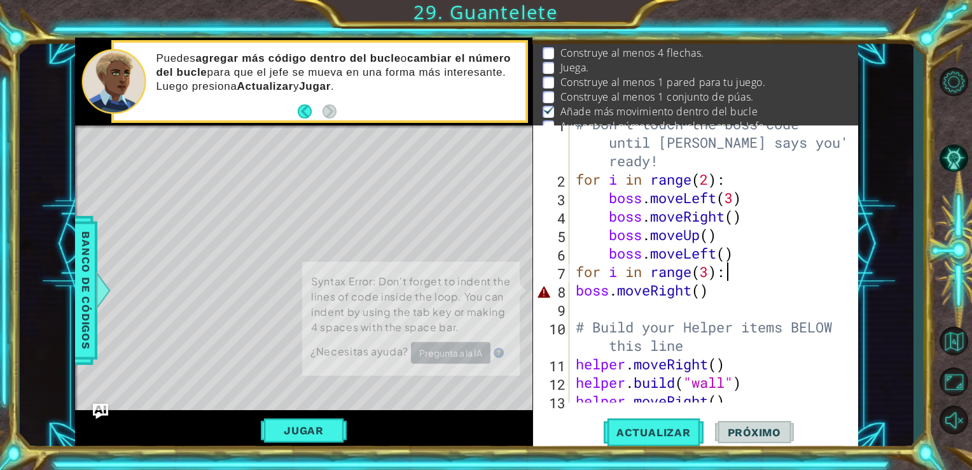
scroll to position [27, 0]
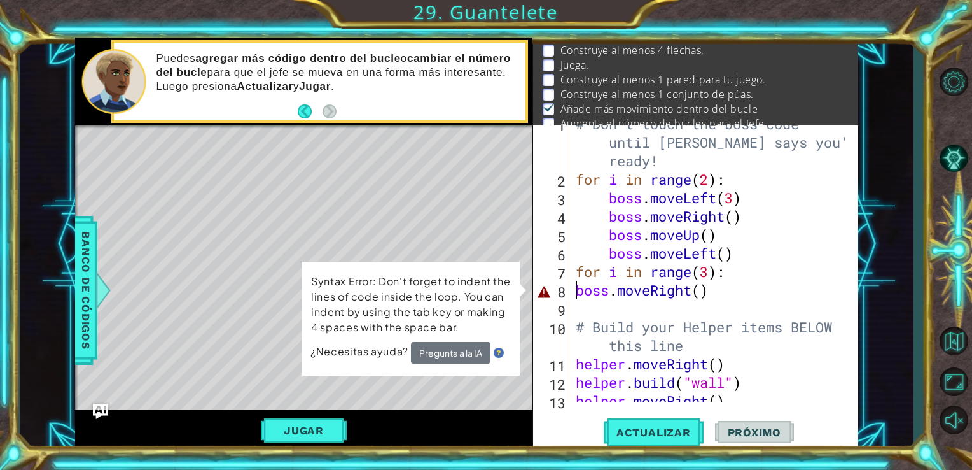
click at [574, 293] on div "# Don't touch the boss code until [PERSON_NAME] says you're ready! for i in ran…" at bounding box center [712, 290] width 279 height 351
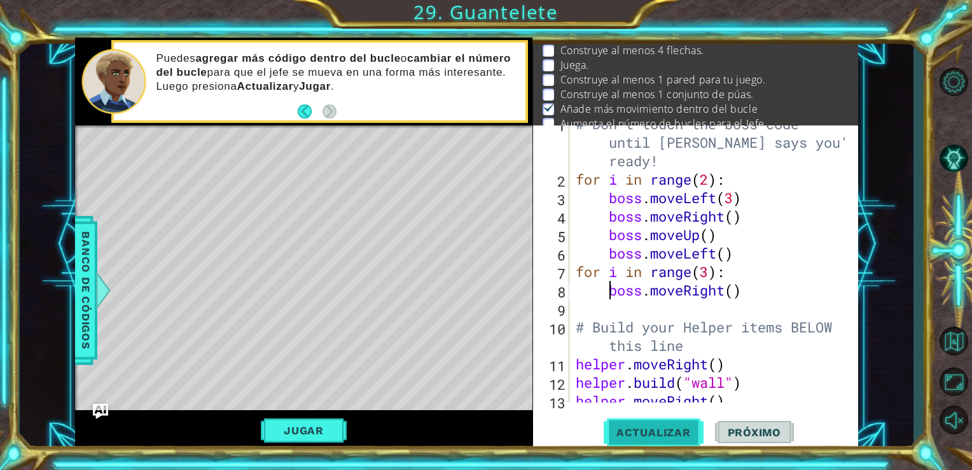
click at [634, 427] on span "Actualizar" at bounding box center [654, 432] width 100 height 13
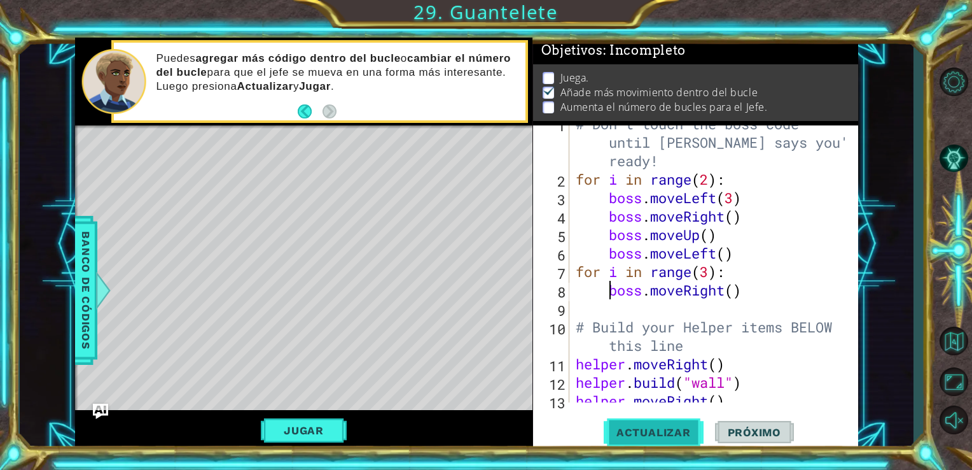
scroll to position [11, 0]
click at [314, 436] on button "Jugar" at bounding box center [304, 430] width 86 height 24
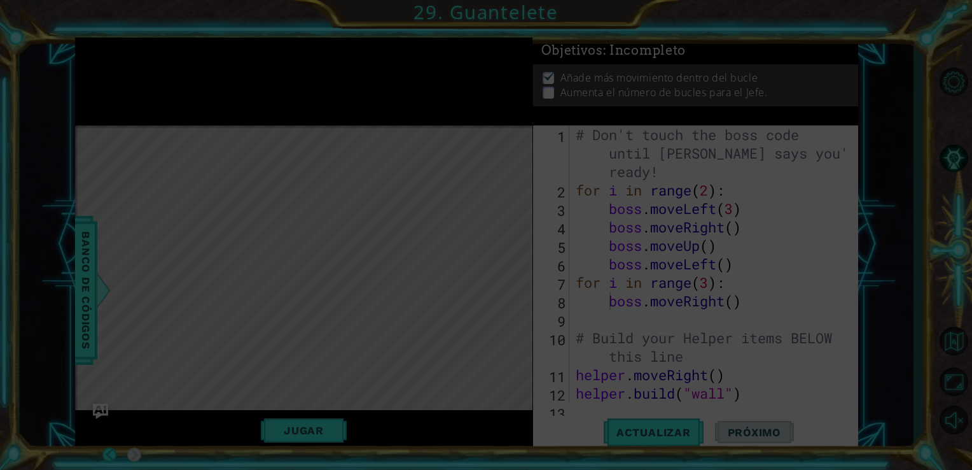
scroll to position [0, 0]
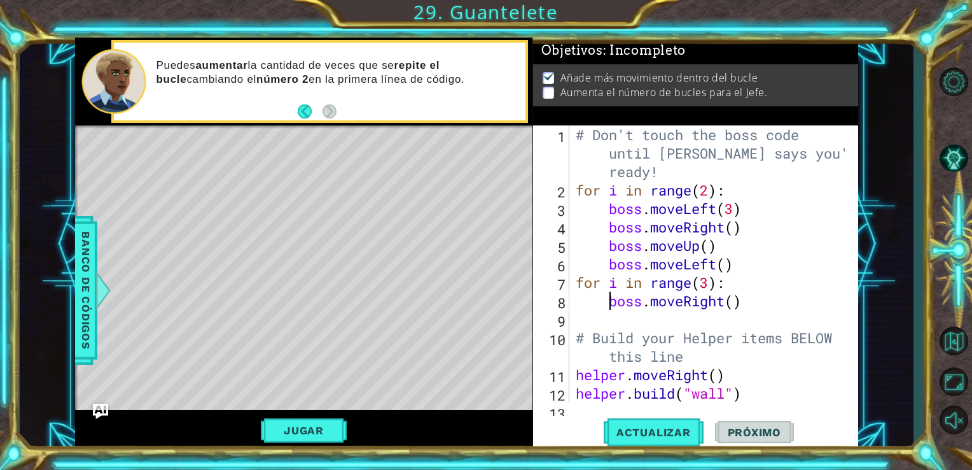
click at [752, 228] on div "# Don't touch the boss code until [PERSON_NAME] says you're ready! for i in ran…" at bounding box center [712, 300] width 279 height 351
click at [691, 148] on div "# Don't touch the boss code until [PERSON_NAME] says you're ready! for i in ran…" at bounding box center [712, 300] width 279 height 351
click at [704, 171] on div "# Don't touch the boss code until [PERSON_NAME] says you're ready! for i in ran…" at bounding box center [712, 300] width 279 height 351
click at [737, 171] on div "# Don't touch the boss code until [PERSON_NAME] says you're ready! for i in ran…" at bounding box center [712, 300] width 279 height 351
click at [714, 186] on div "# Don't touch the boss code until [PERSON_NAME] says you're ready! for i in ran…" at bounding box center [712, 300] width 279 height 351
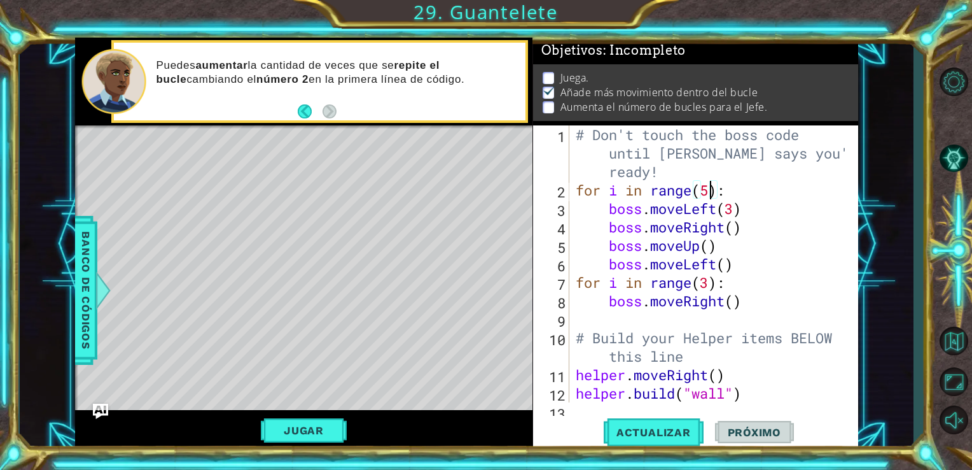
scroll to position [0, 5]
type textarea "for i in range(5):"
click at [649, 424] on button "Actualizar" at bounding box center [654, 431] width 100 height 32
click at [317, 430] on button "Jugar" at bounding box center [304, 430] width 86 height 24
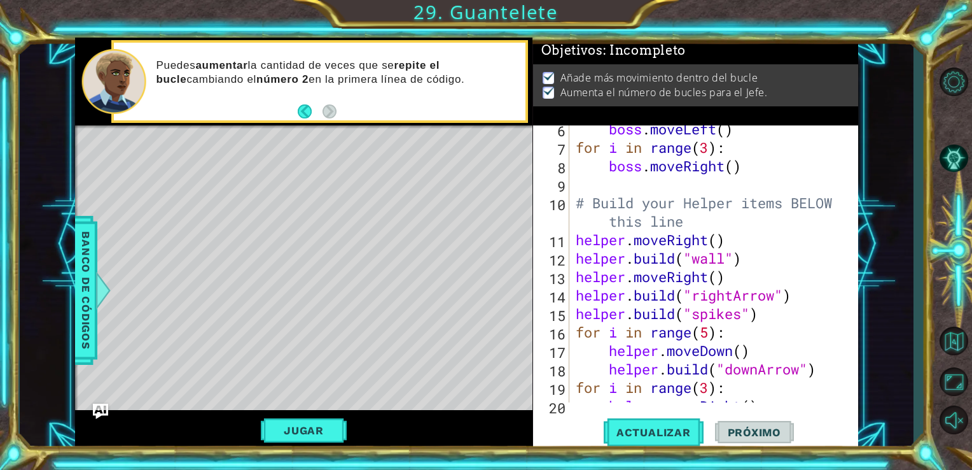
scroll to position [221, 0]
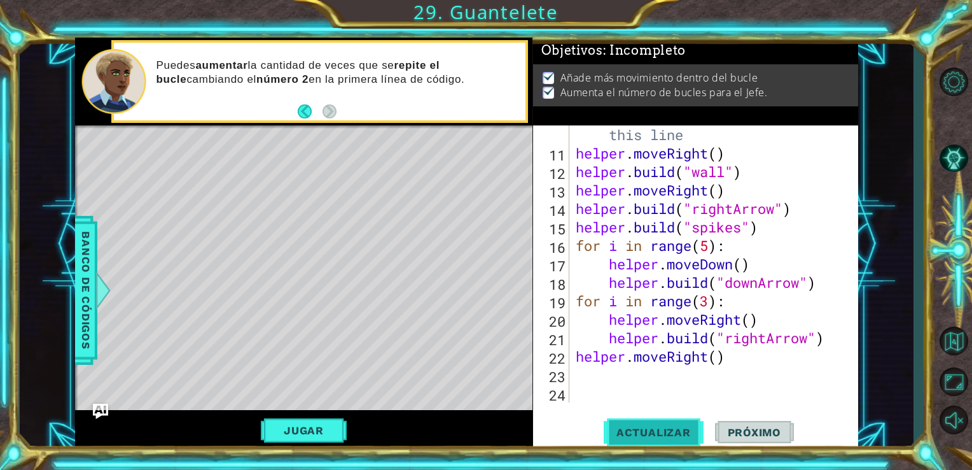
click at [636, 431] on span "Actualizar" at bounding box center [654, 432] width 100 height 13
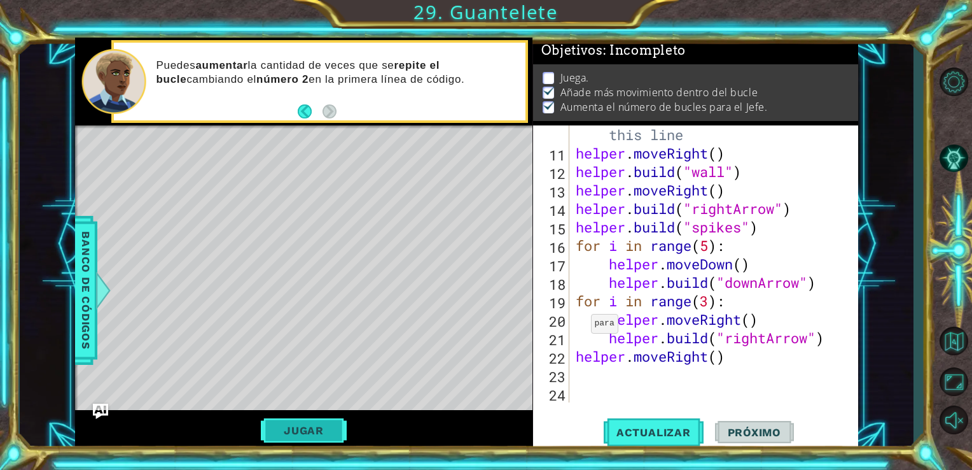
click at [304, 436] on button "Jugar" at bounding box center [304, 430] width 86 height 24
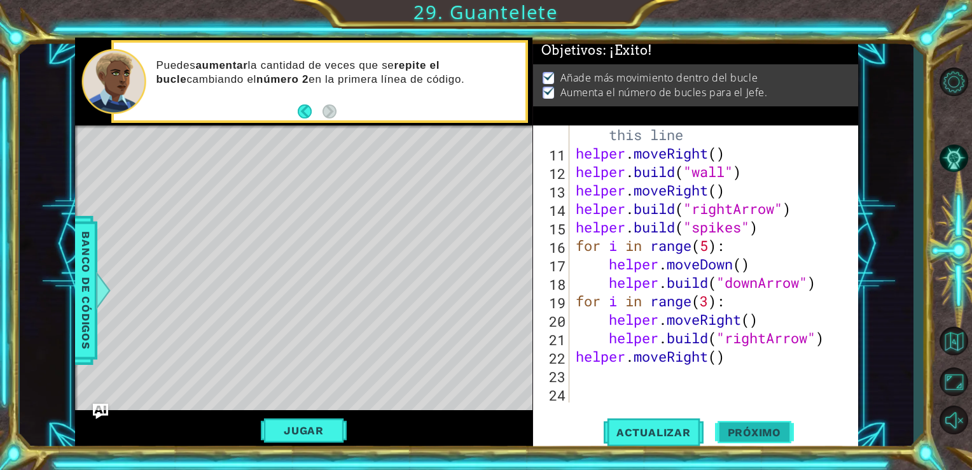
click at [753, 429] on span "Próximo" at bounding box center [754, 429] width 79 height 13
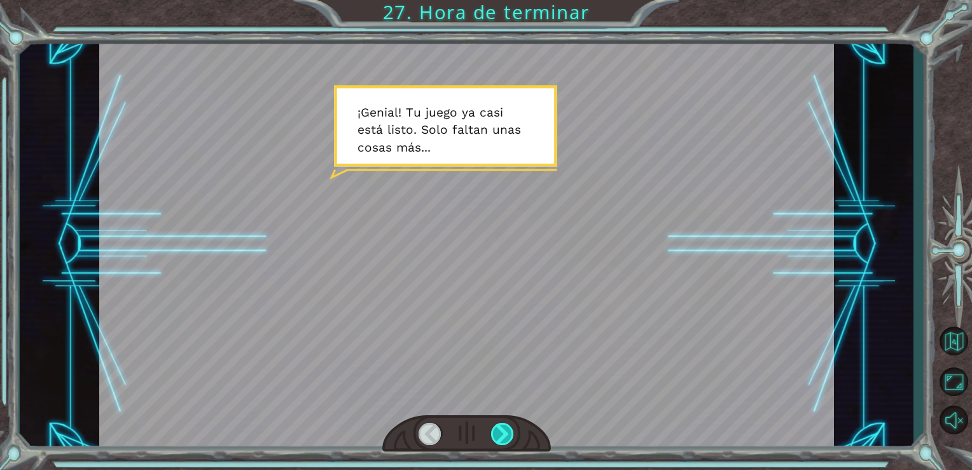
click at [501, 433] on div at bounding box center [503, 433] width 24 height 22
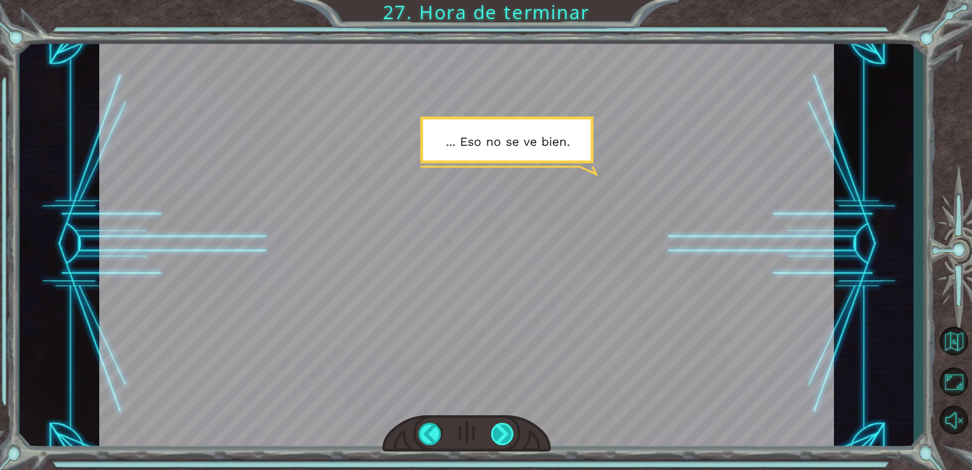
click at [501, 433] on div at bounding box center [503, 433] width 24 height 22
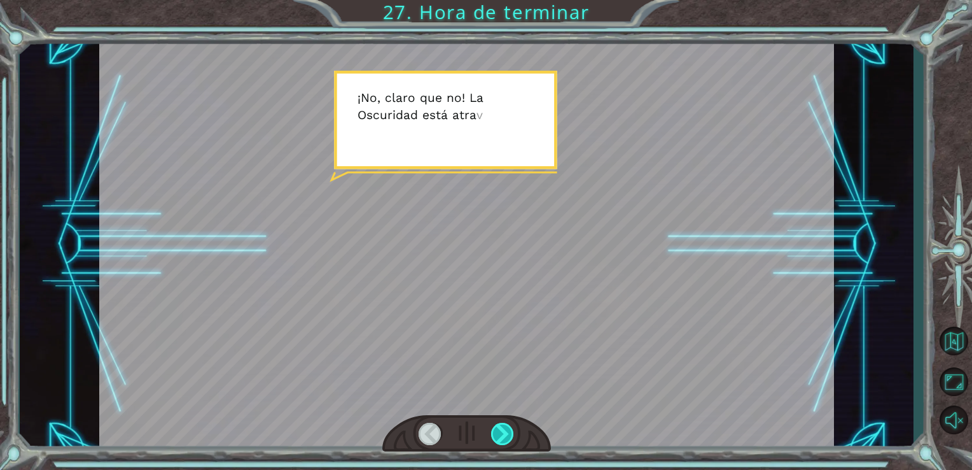
click at [501, 433] on div at bounding box center [503, 433] width 24 height 22
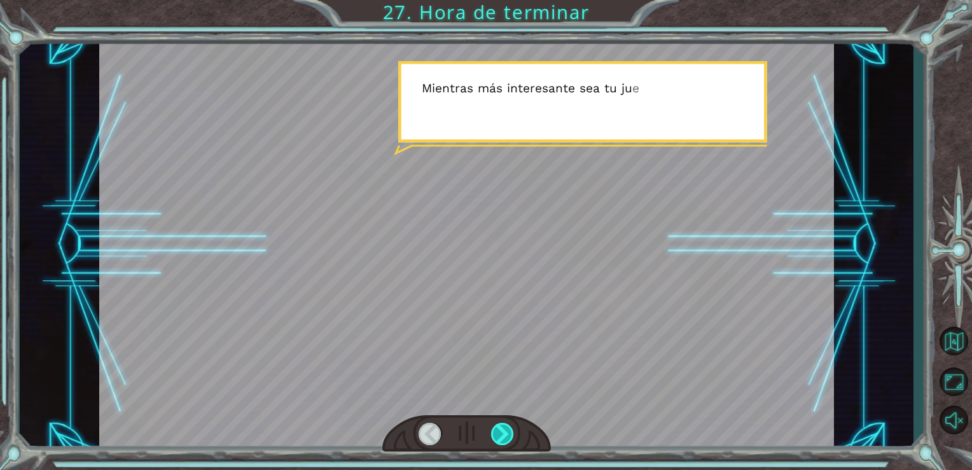
click at [501, 433] on div at bounding box center [503, 433] width 24 height 22
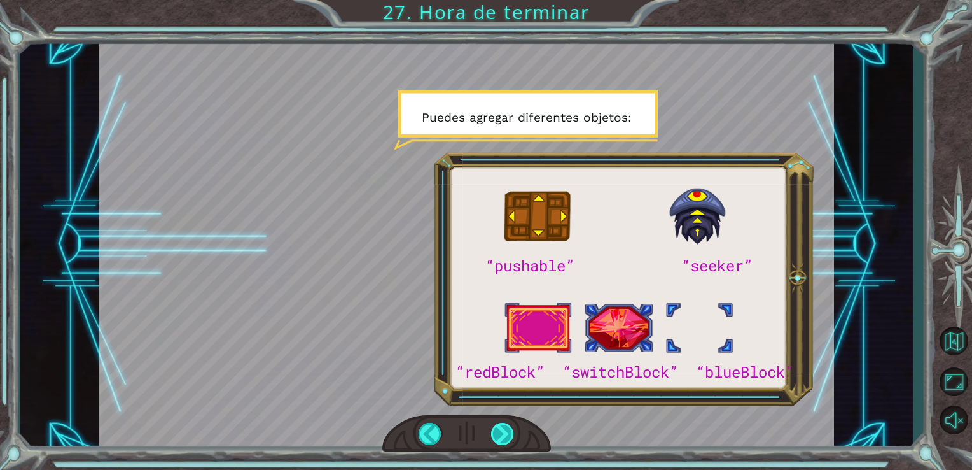
click at [499, 433] on div at bounding box center [503, 433] width 24 height 22
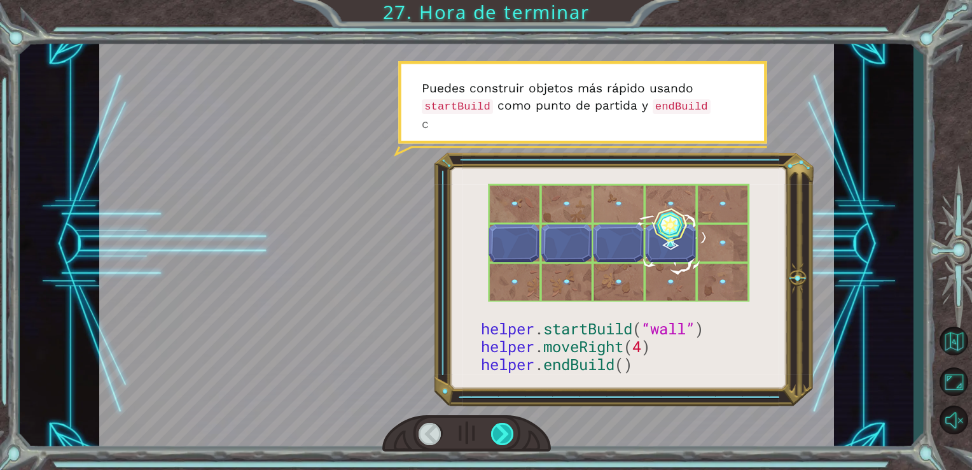
click at [499, 433] on div at bounding box center [503, 433] width 24 height 22
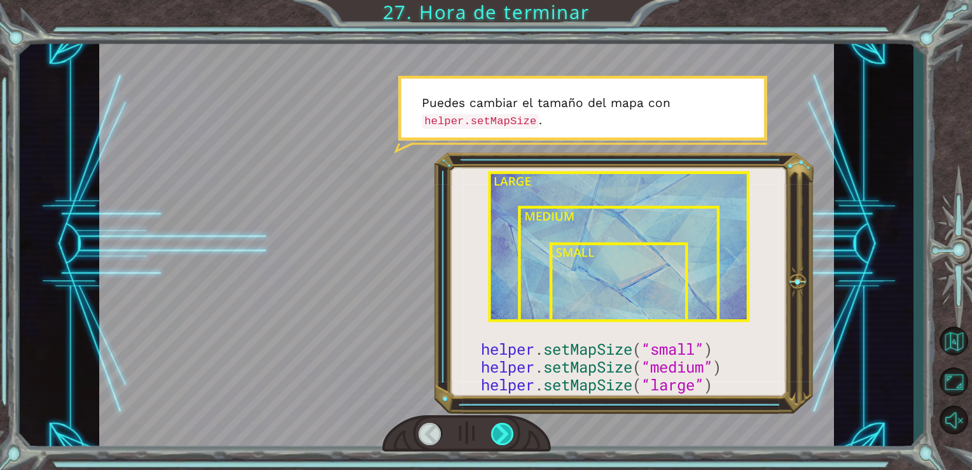
click at [499, 433] on div at bounding box center [503, 433] width 24 height 22
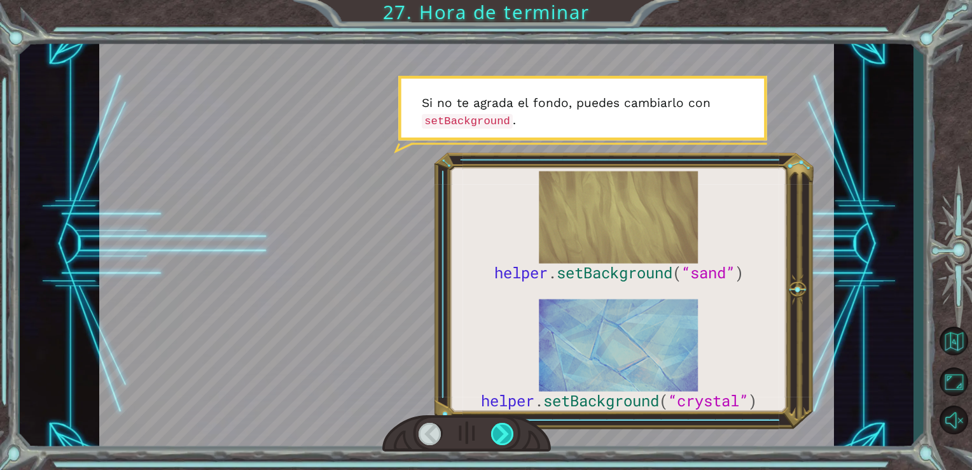
click at [499, 433] on div at bounding box center [503, 433] width 24 height 22
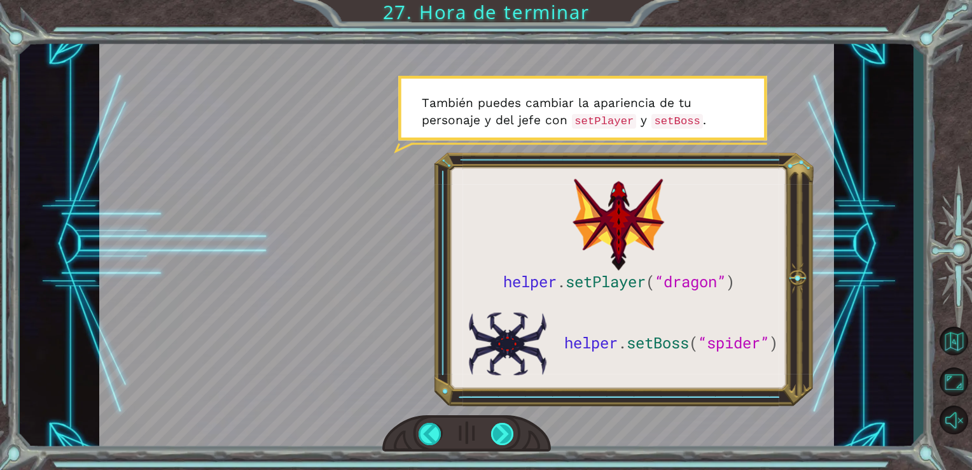
click at [499, 433] on div at bounding box center [503, 433] width 24 height 22
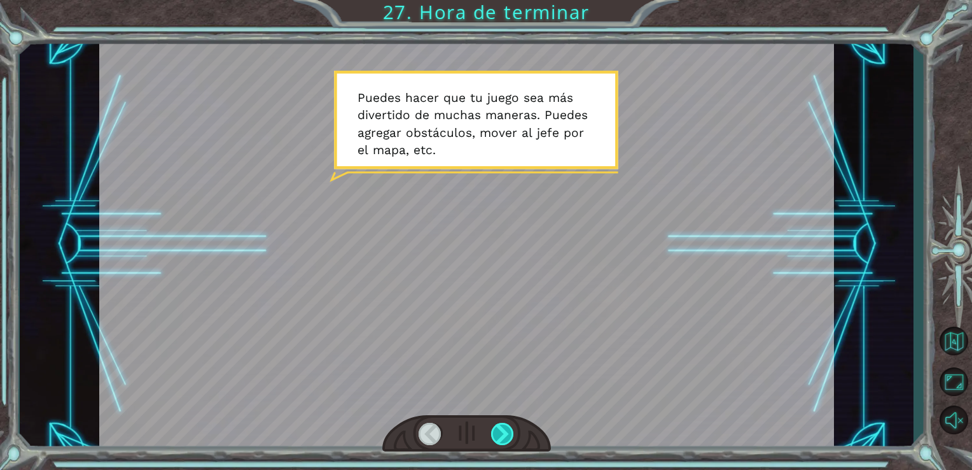
click at [499, 433] on div at bounding box center [503, 433] width 24 height 22
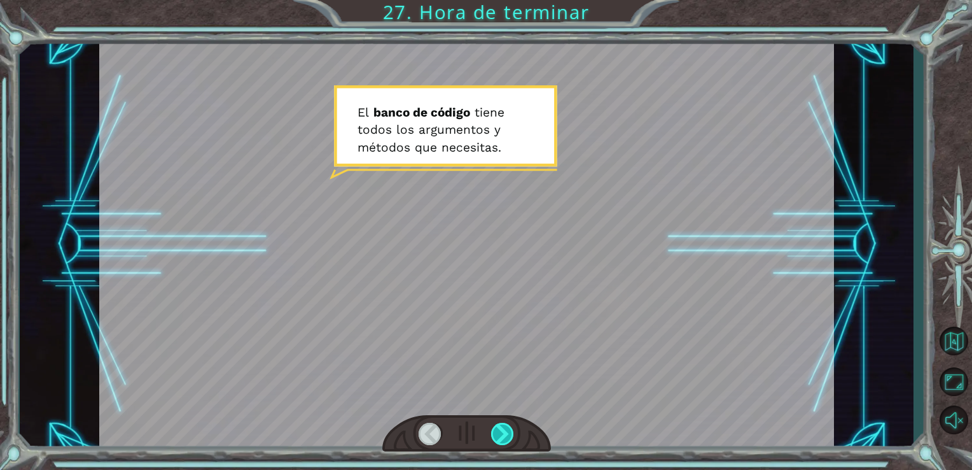
click at [499, 433] on div at bounding box center [503, 433] width 24 height 22
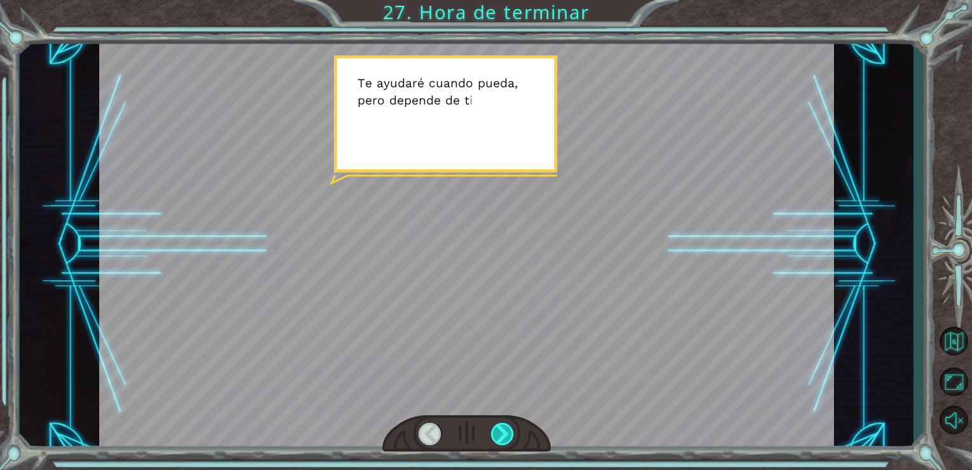
click at [499, 433] on div at bounding box center [503, 433] width 24 height 22
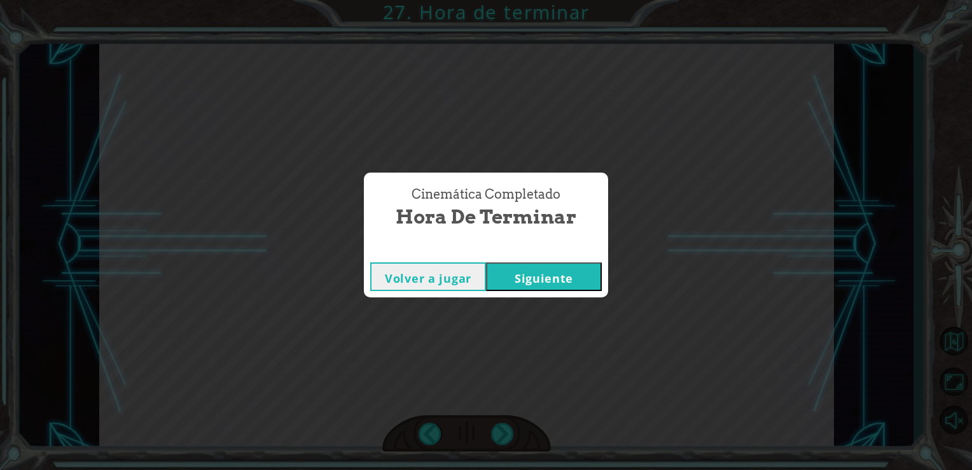
click at [551, 291] on div "Volver a jugar [GEOGRAPHIC_DATA]" at bounding box center [486, 276] width 244 height 41
click at [522, 276] on button "Siguiente" at bounding box center [544, 276] width 116 height 29
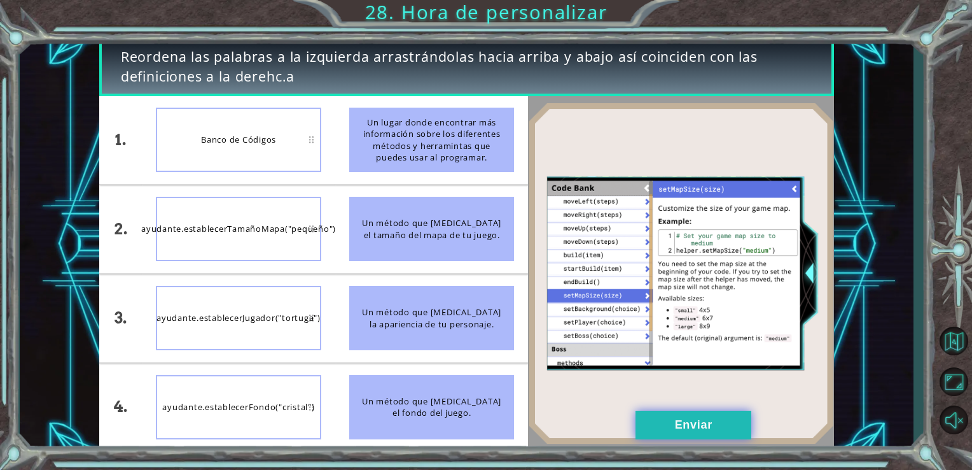
click at [685, 420] on button "Enviar" at bounding box center [694, 424] width 116 height 29
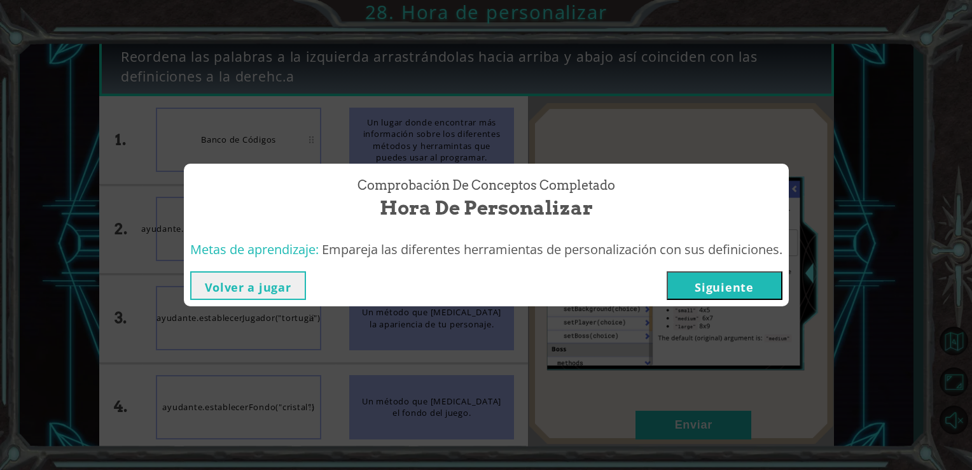
click at [699, 290] on button "Siguiente" at bounding box center [725, 285] width 116 height 29
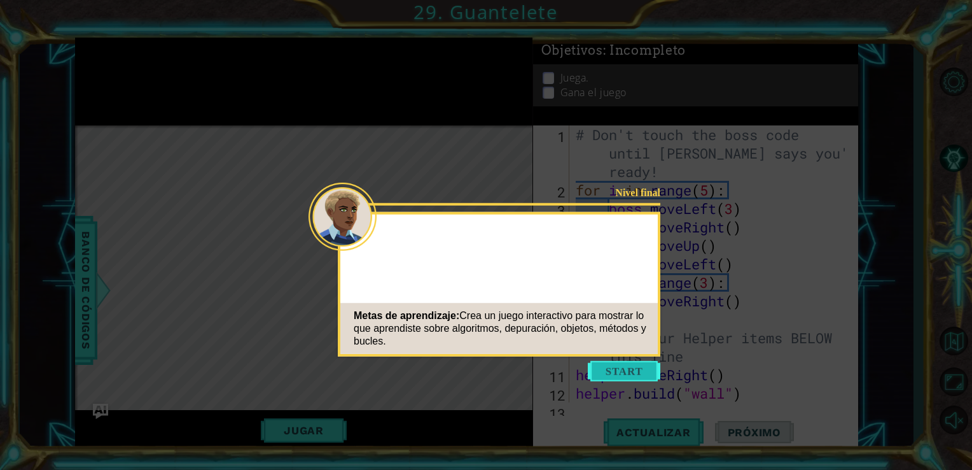
click at [630, 375] on button "Start" at bounding box center [624, 371] width 73 height 20
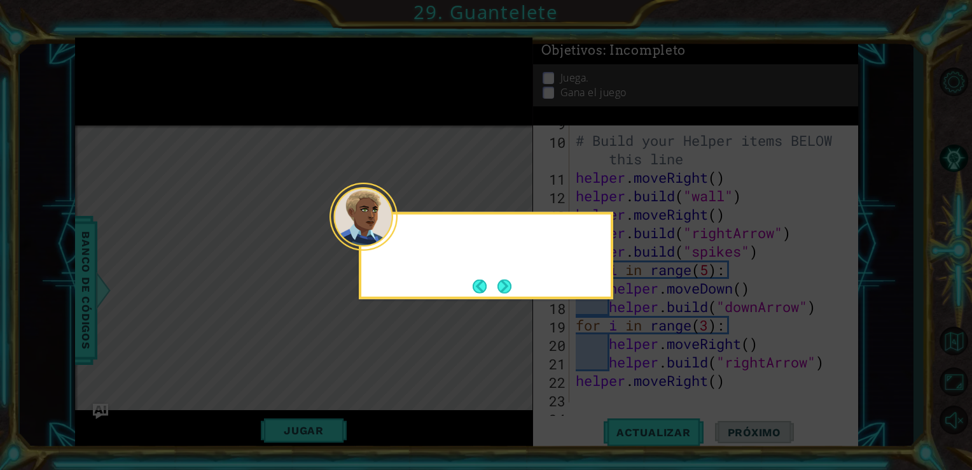
scroll to position [221, 0]
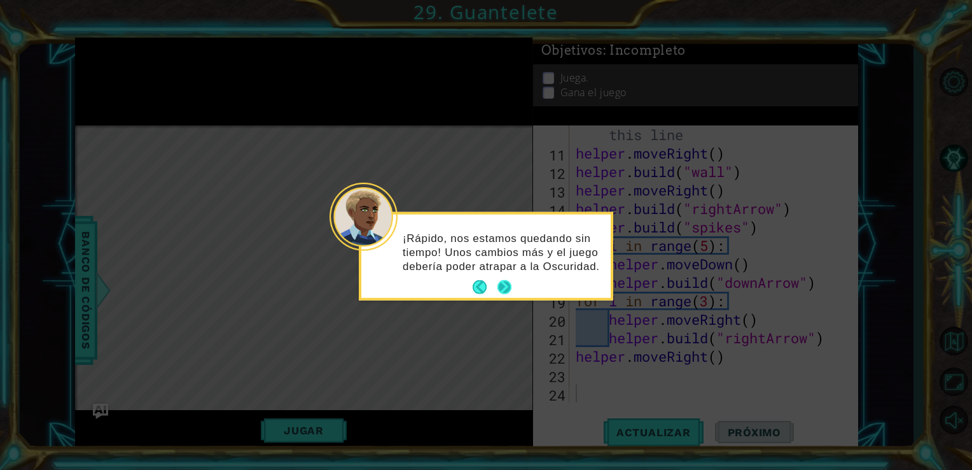
click at [503, 282] on button "Next" at bounding box center [504, 287] width 24 height 24
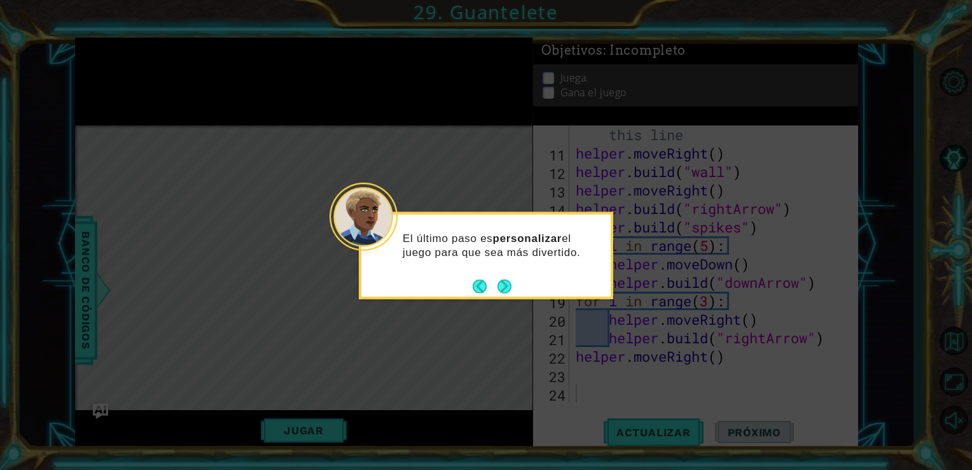
click at [503, 282] on button "Next" at bounding box center [504, 286] width 24 height 24
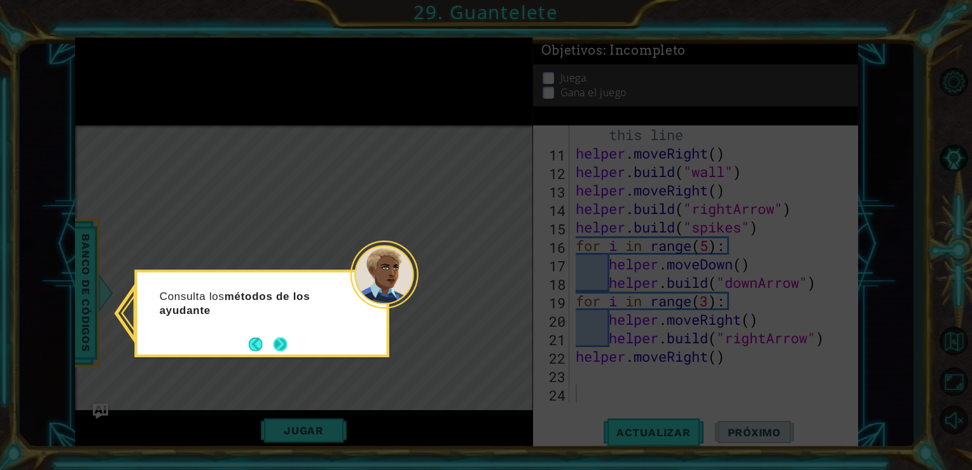
click at [276, 344] on button "Next" at bounding box center [281, 344] width 18 height 18
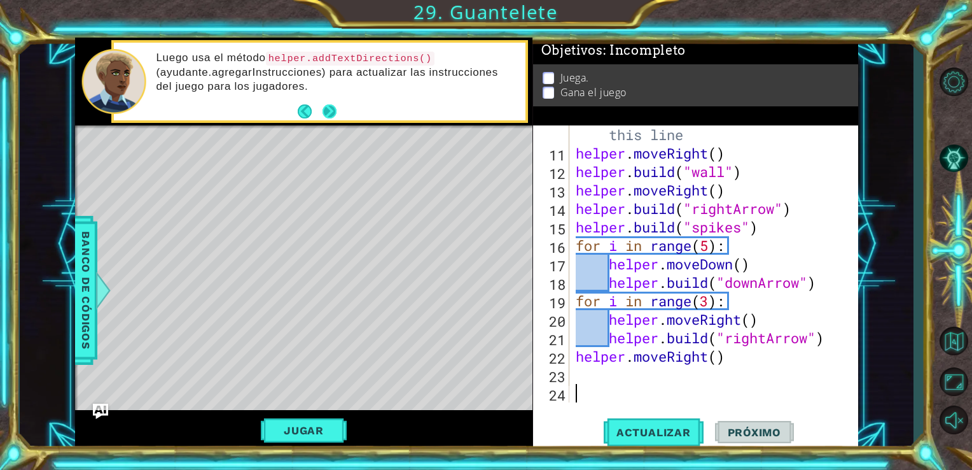
click at [329, 111] on button "Next" at bounding box center [329, 111] width 19 height 19
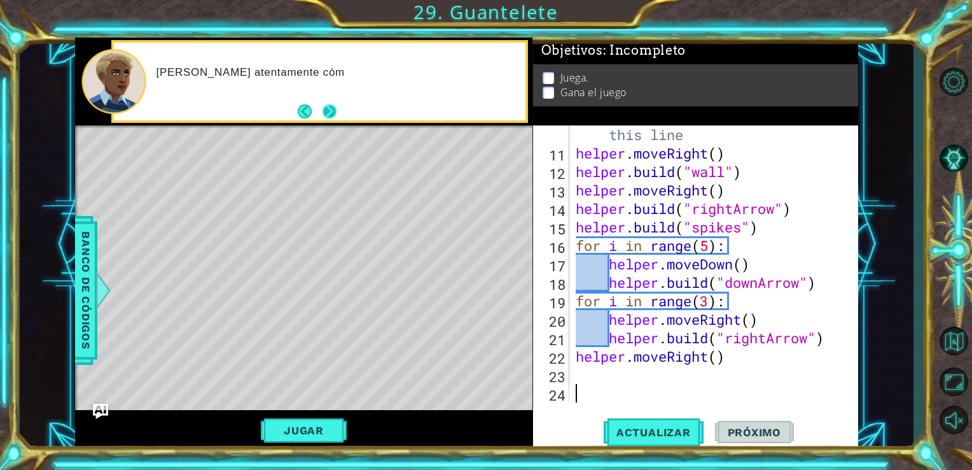
click at [333, 111] on button "Next" at bounding box center [329, 111] width 19 height 19
